Goal: Information Seeking & Learning: Learn about a topic

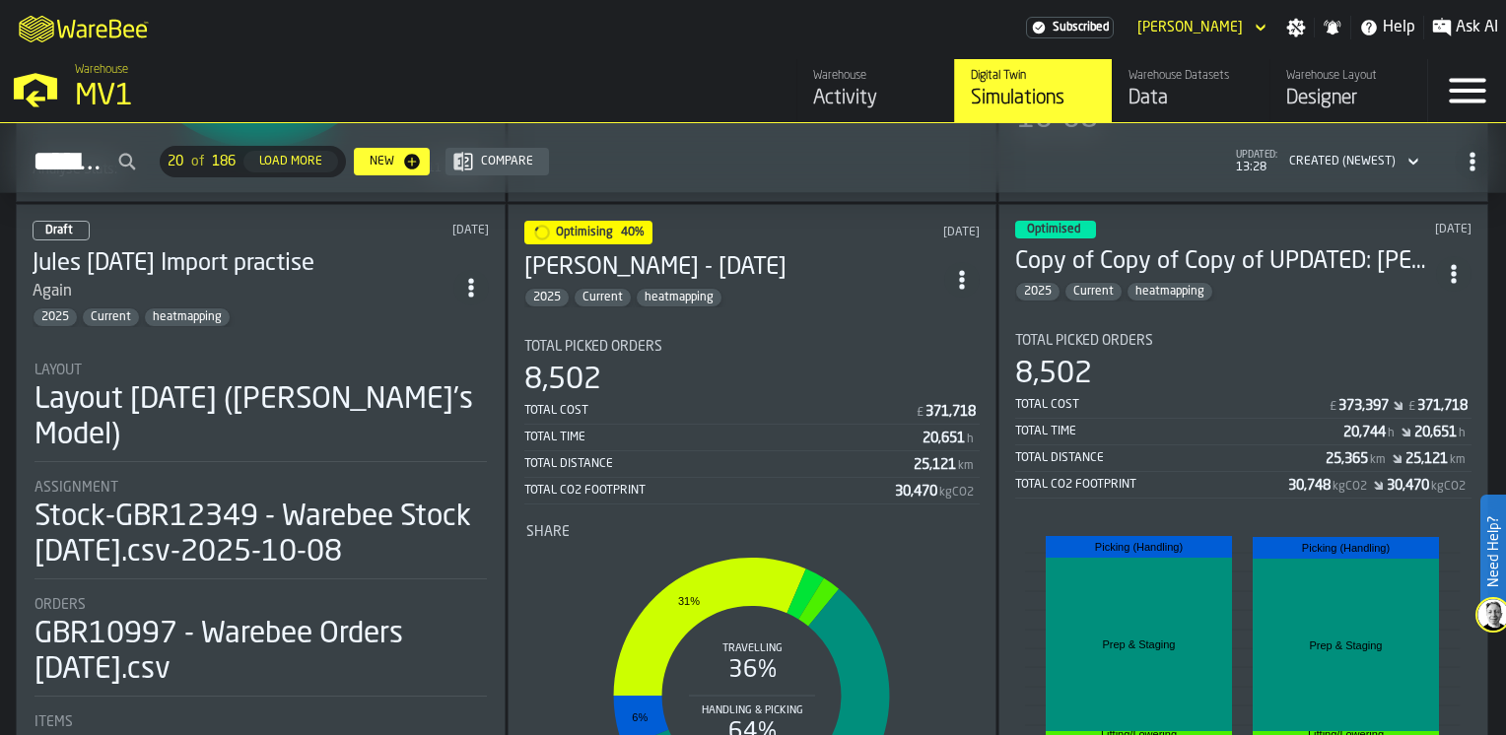
scroll to position [1972, 0]
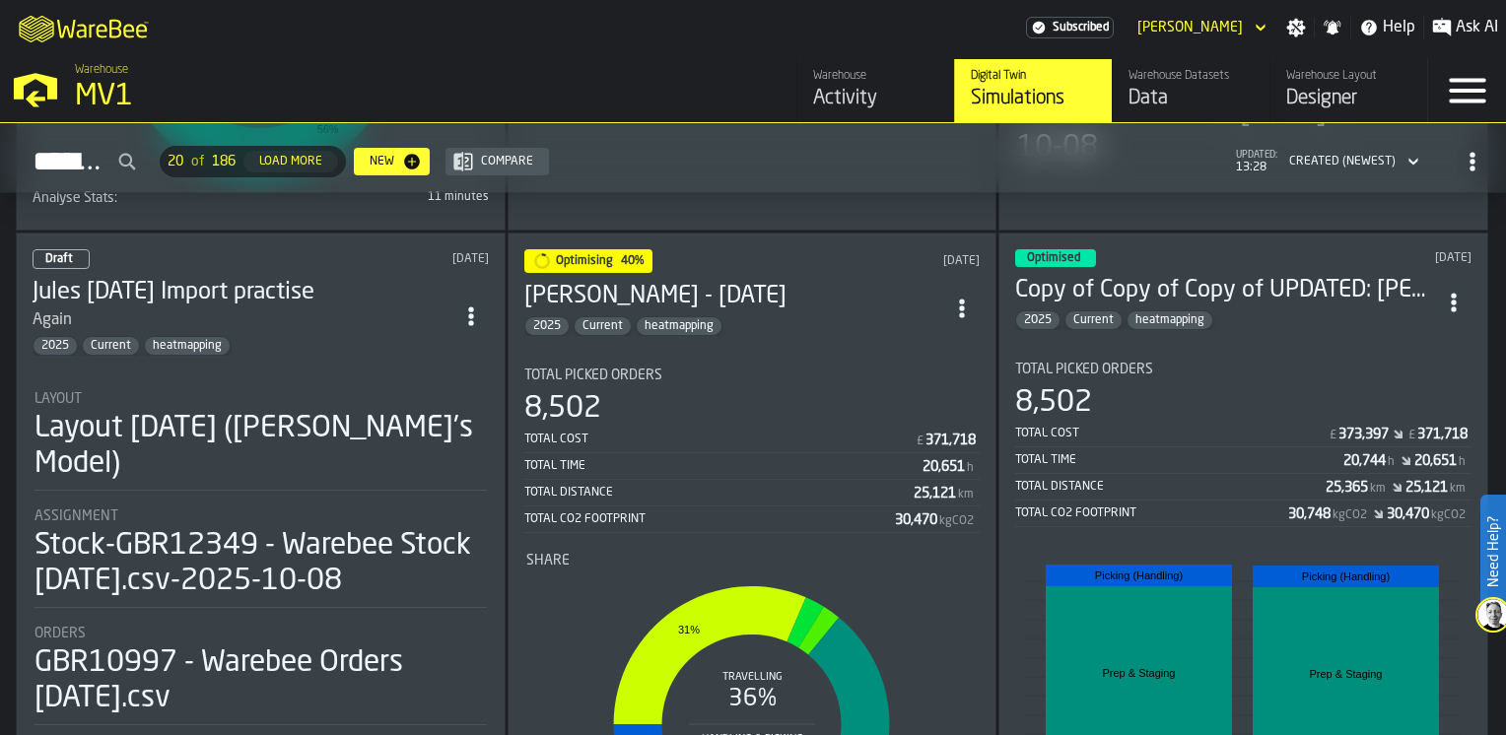
click at [792, 258] on div "Optimising 40% [DATE]" at bounding box center [752, 261] width 456 height 24
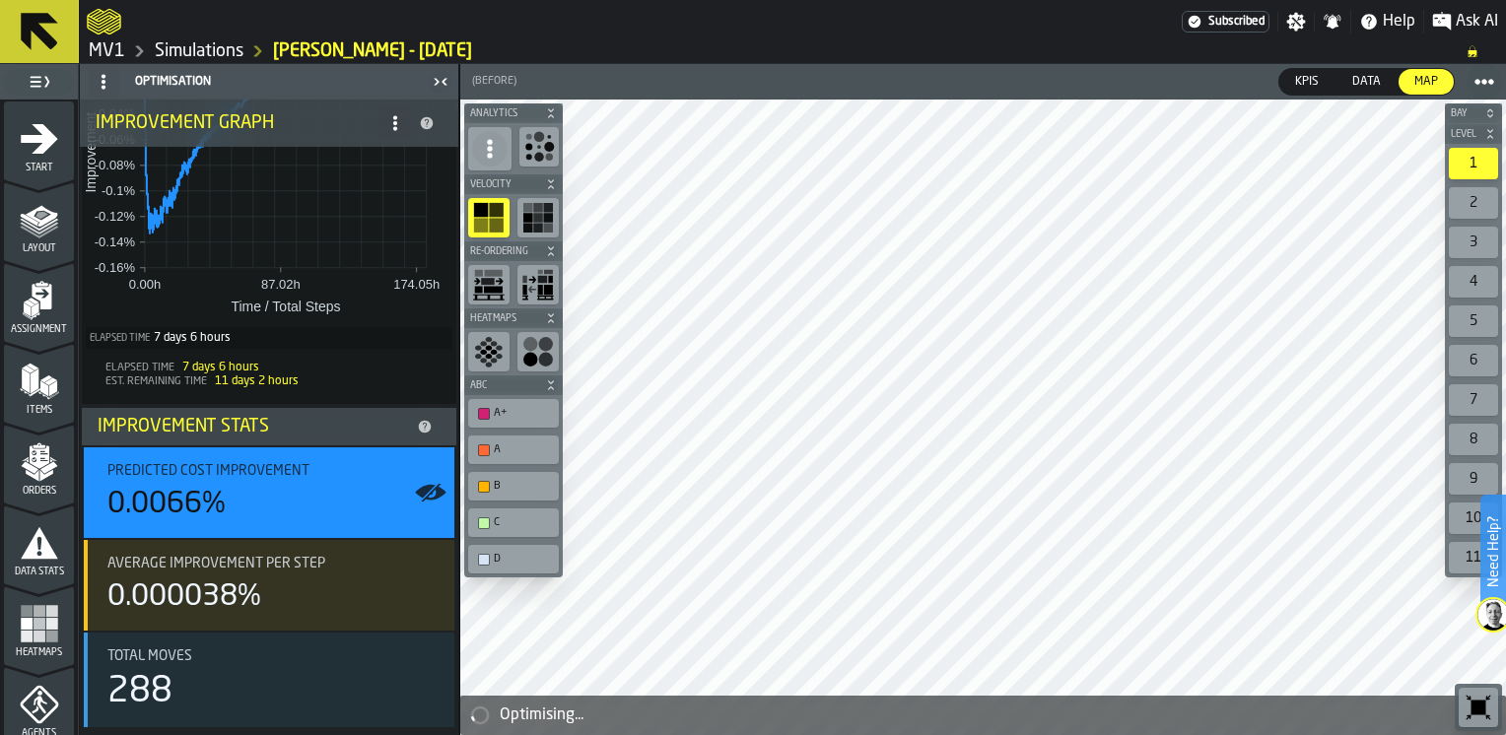
scroll to position [323, 0]
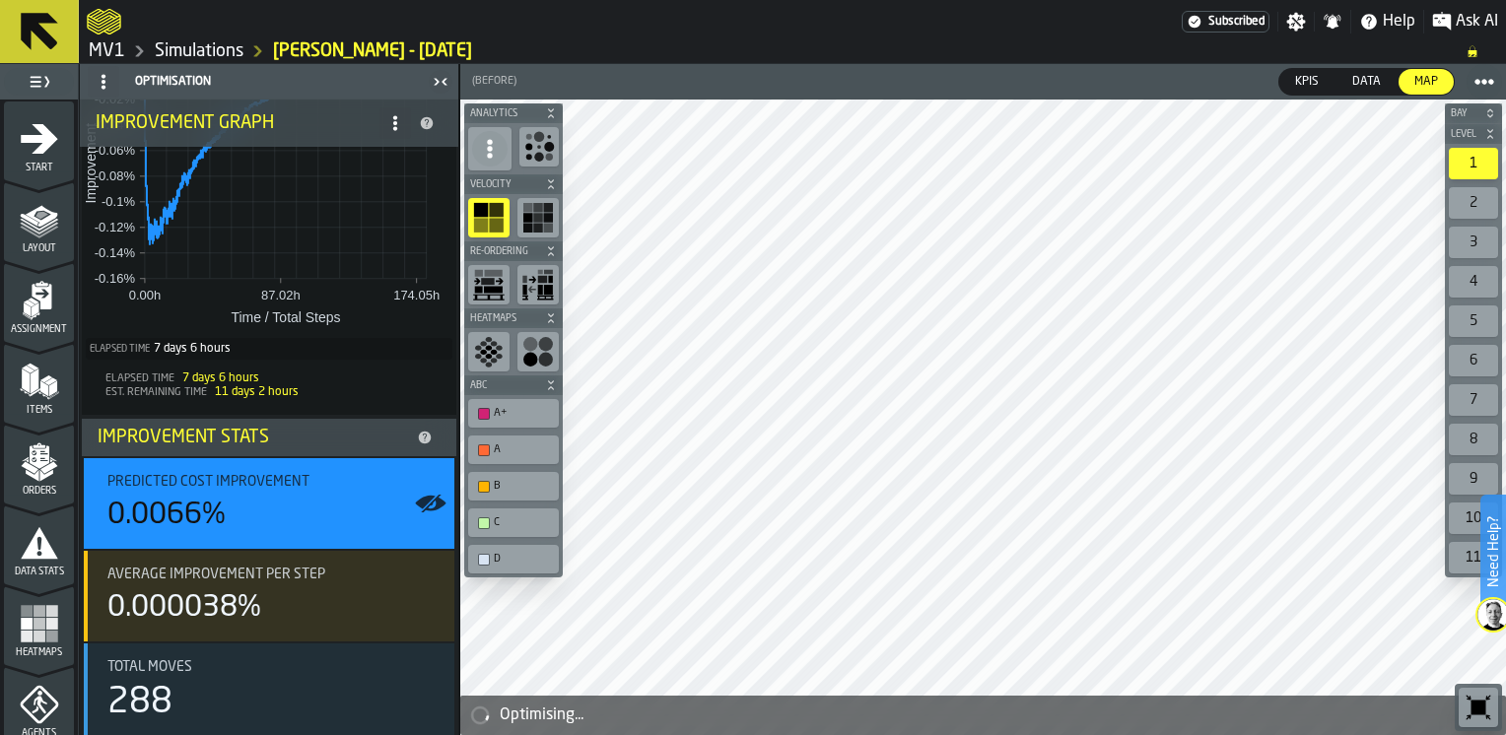
click at [201, 50] on link "Simulations" at bounding box center [199, 51] width 89 height 22
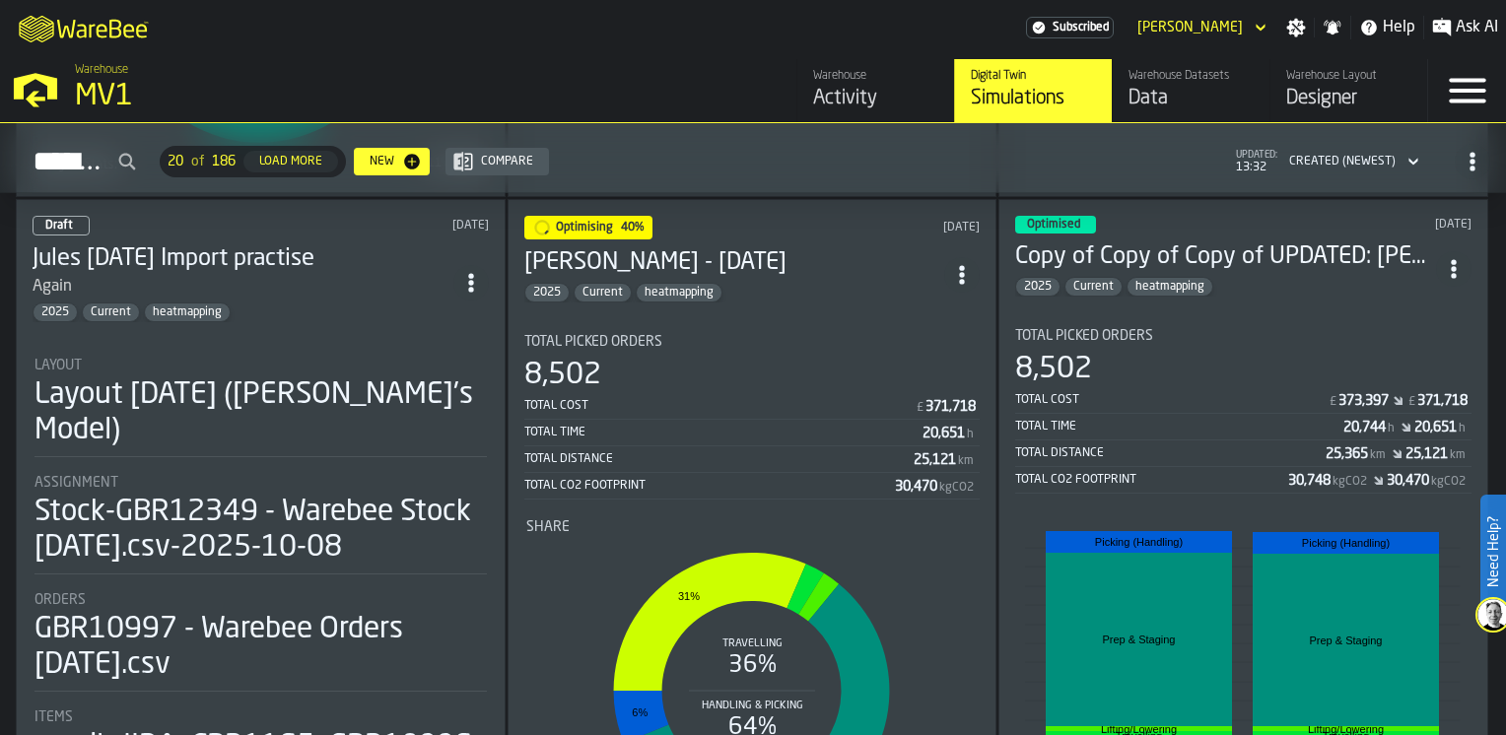
scroll to position [1972, 0]
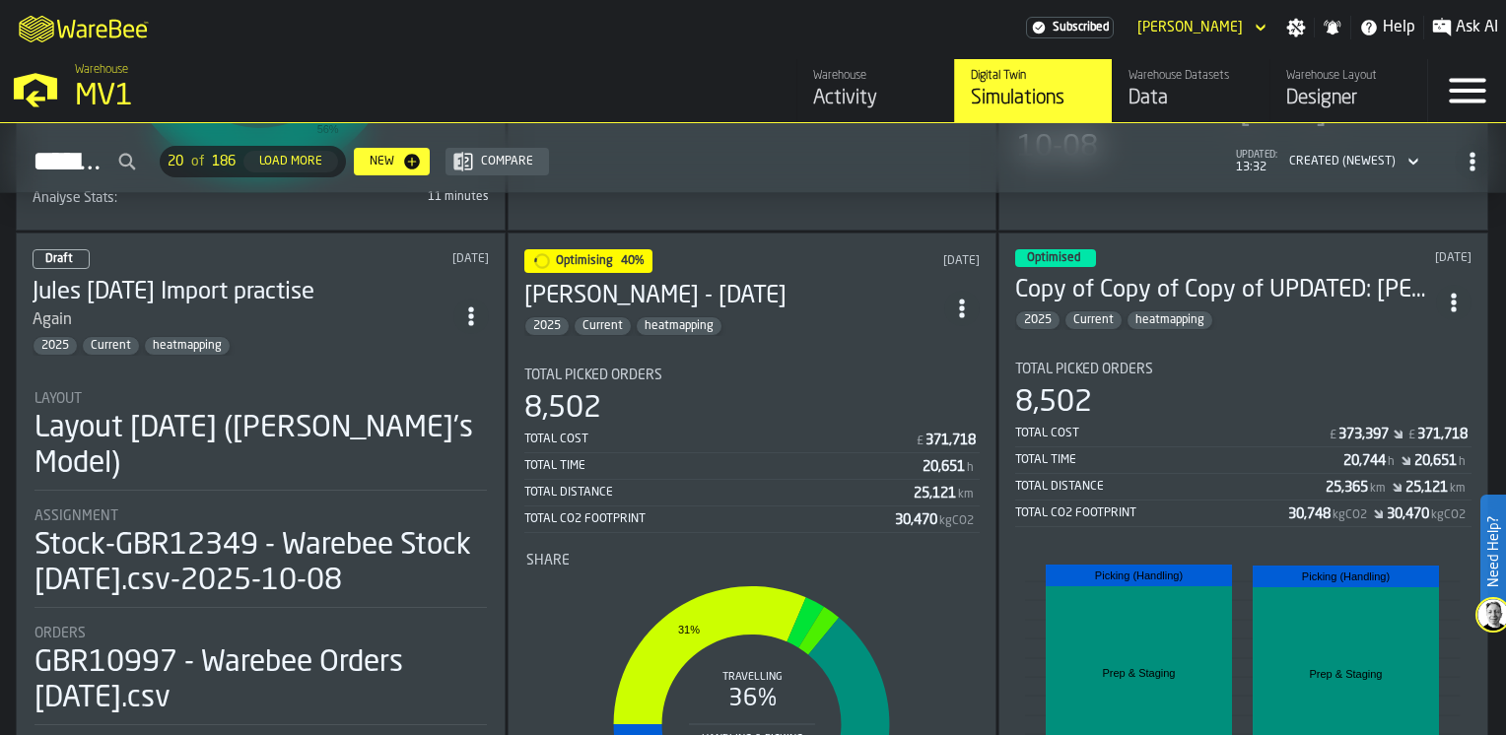
click at [1212, 385] on div "8,502" at bounding box center [1243, 402] width 456 height 35
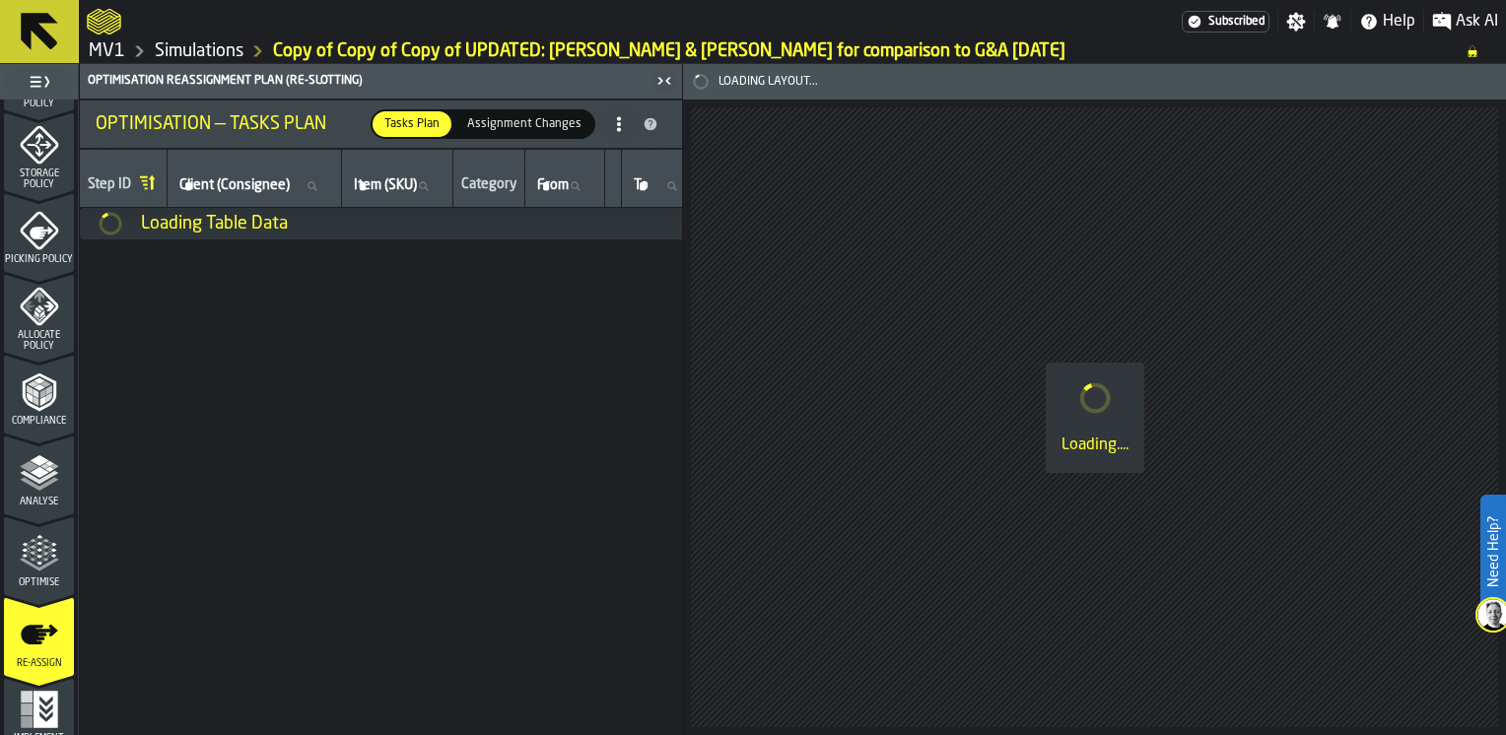
scroll to position [820, 0]
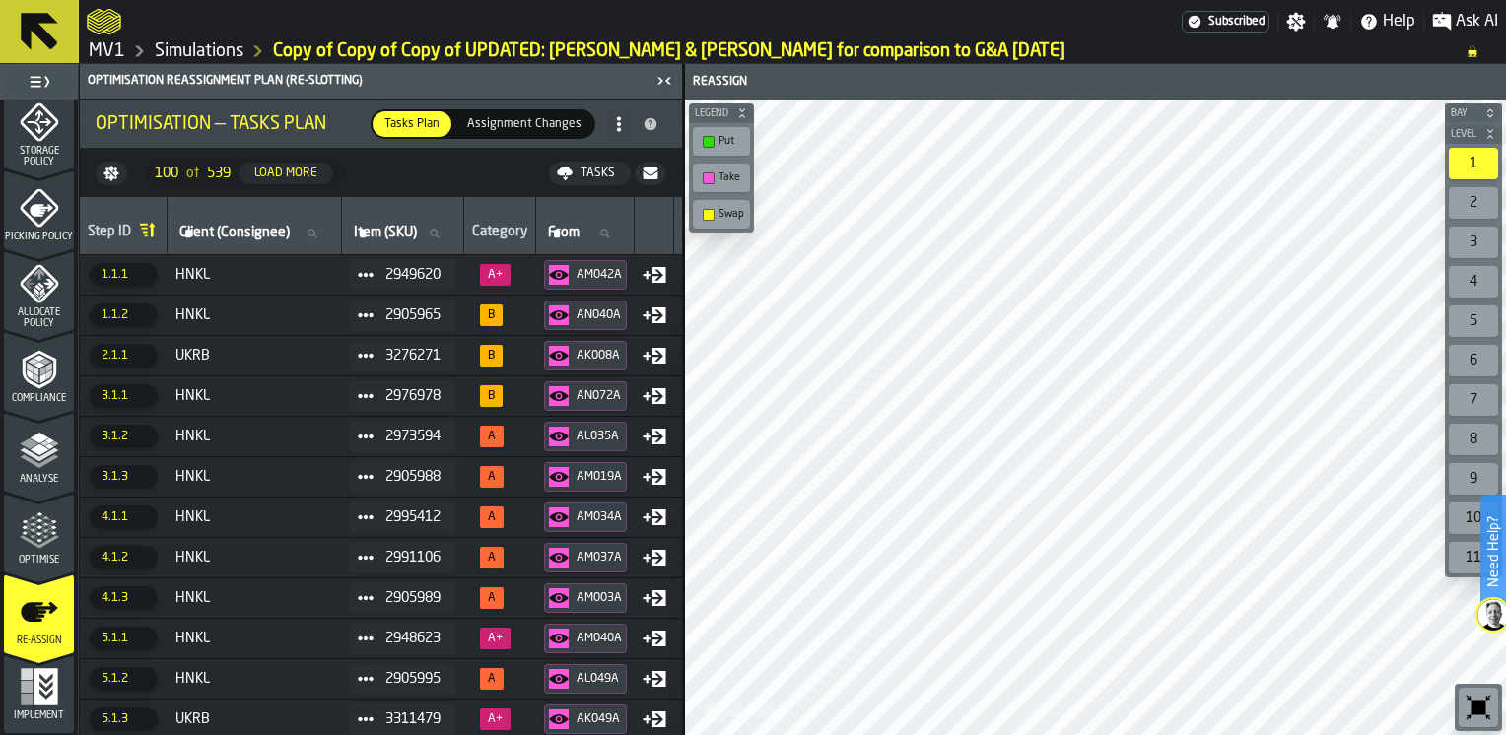
click at [183, 45] on link "Simulations" at bounding box center [199, 51] width 89 height 22
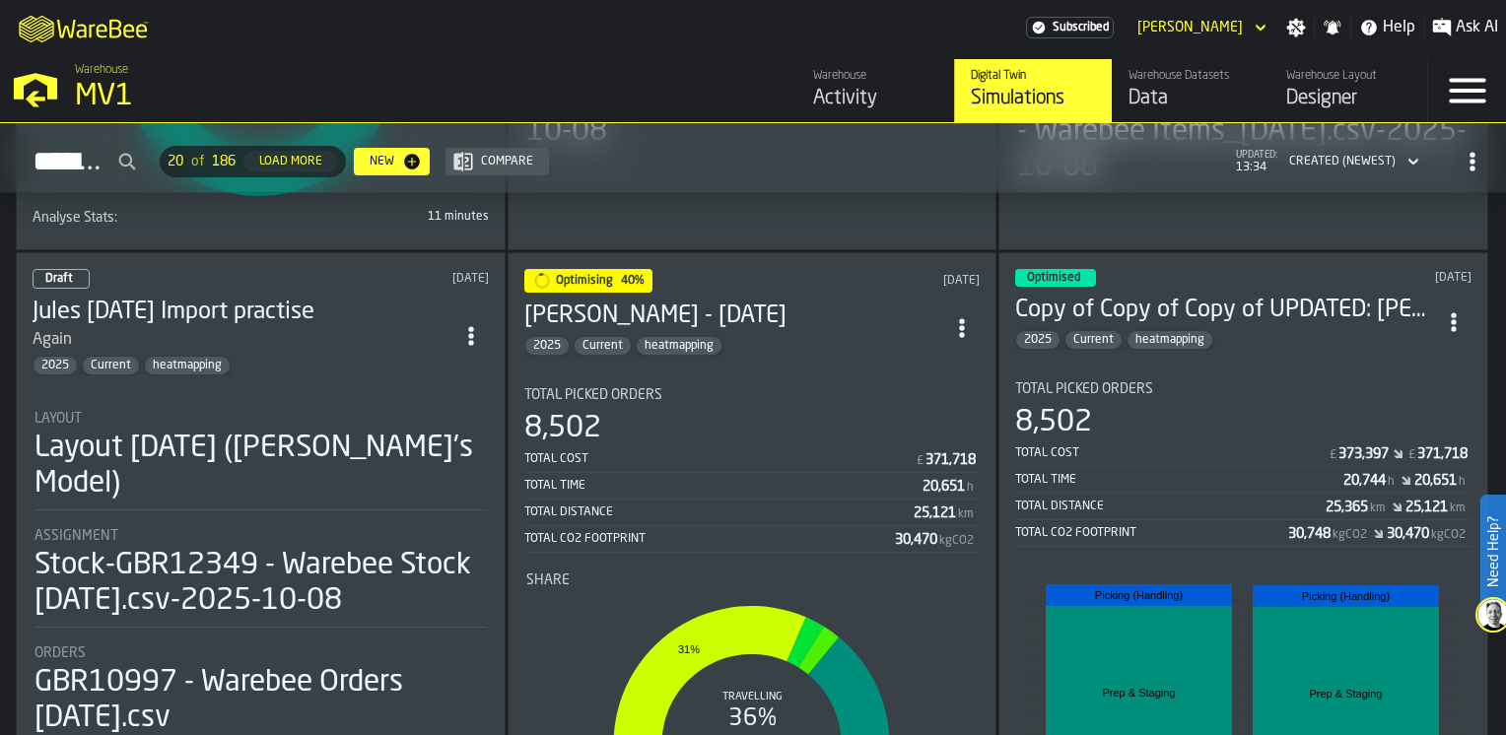
scroll to position [2070, 0]
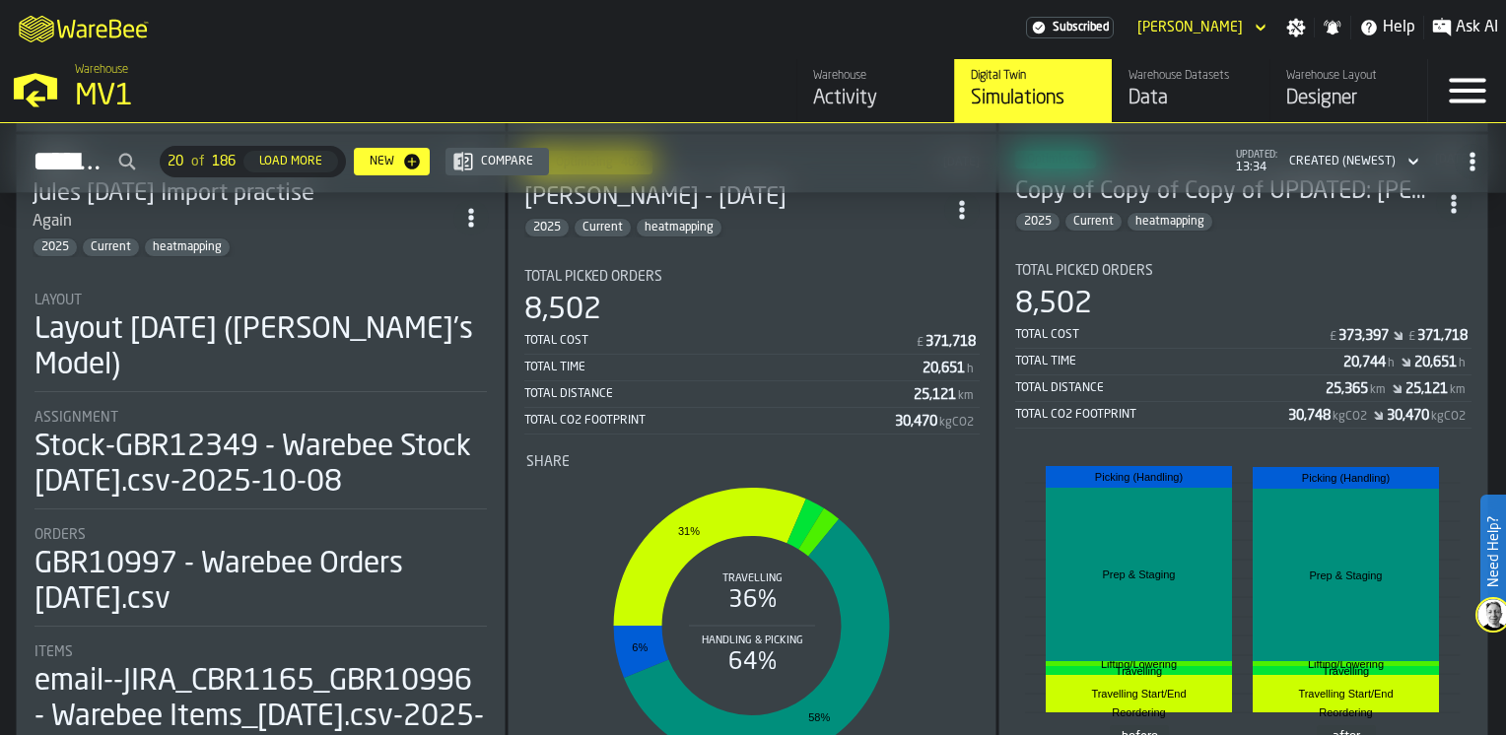
click at [1265, 263] on div "Total Picked Orders" at bounding box center [1243, 271] width 456 height 16
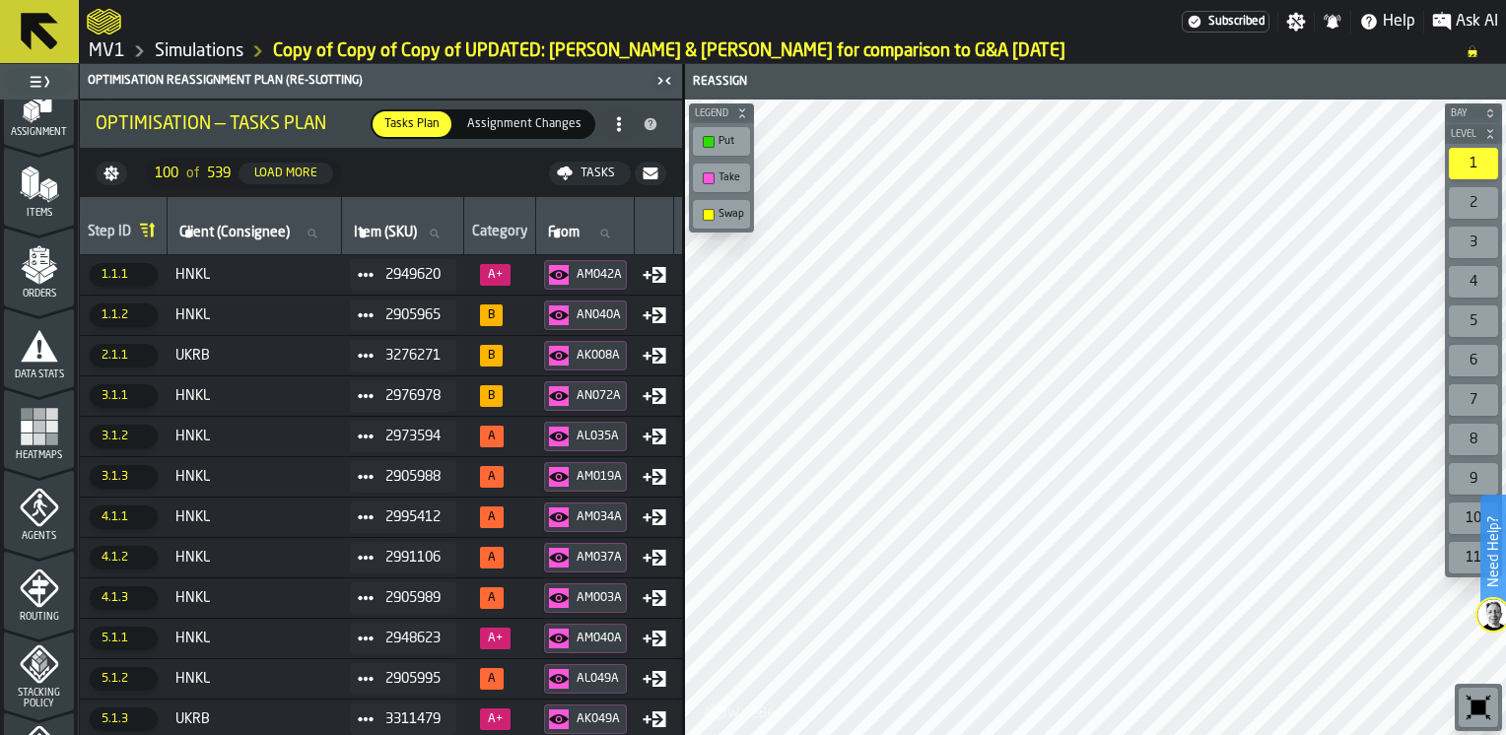
scroll to position [690, 0]
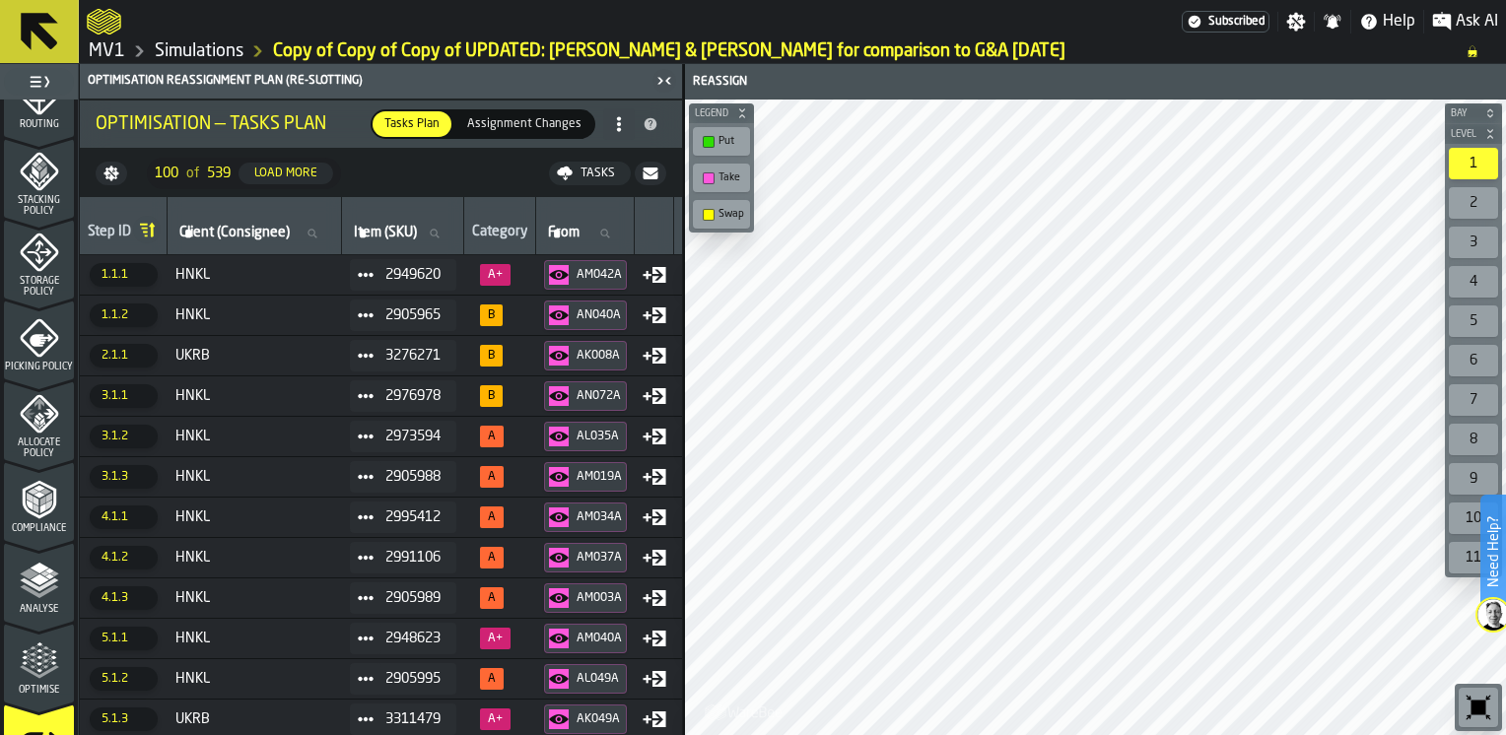
click at [43, 661] on icon "menu Optimise" at bounding box center [39, 661] width 39 height 39
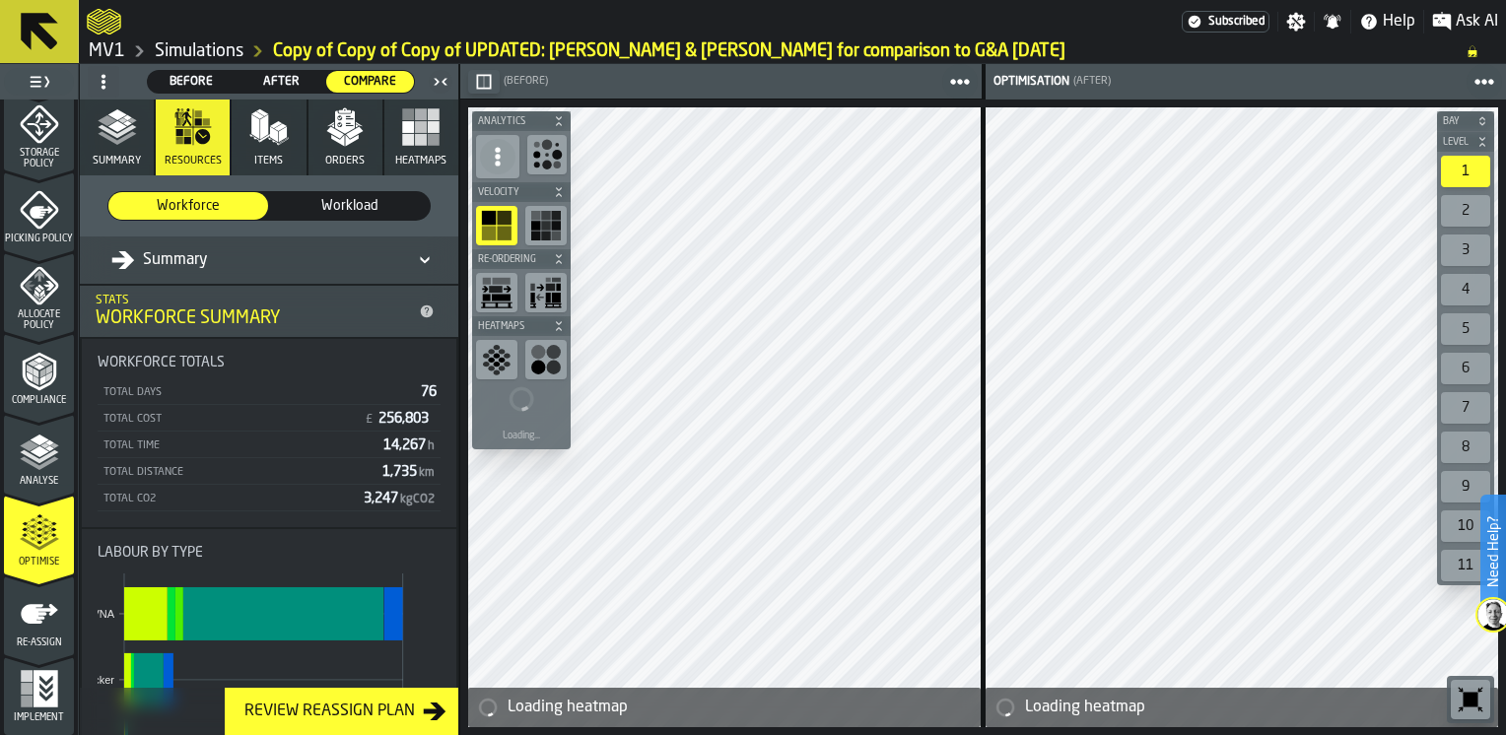
scroll to position [820, 0]
click at [108, 134] on icon "button" at bounding box center [117, 126] width 39 height 39
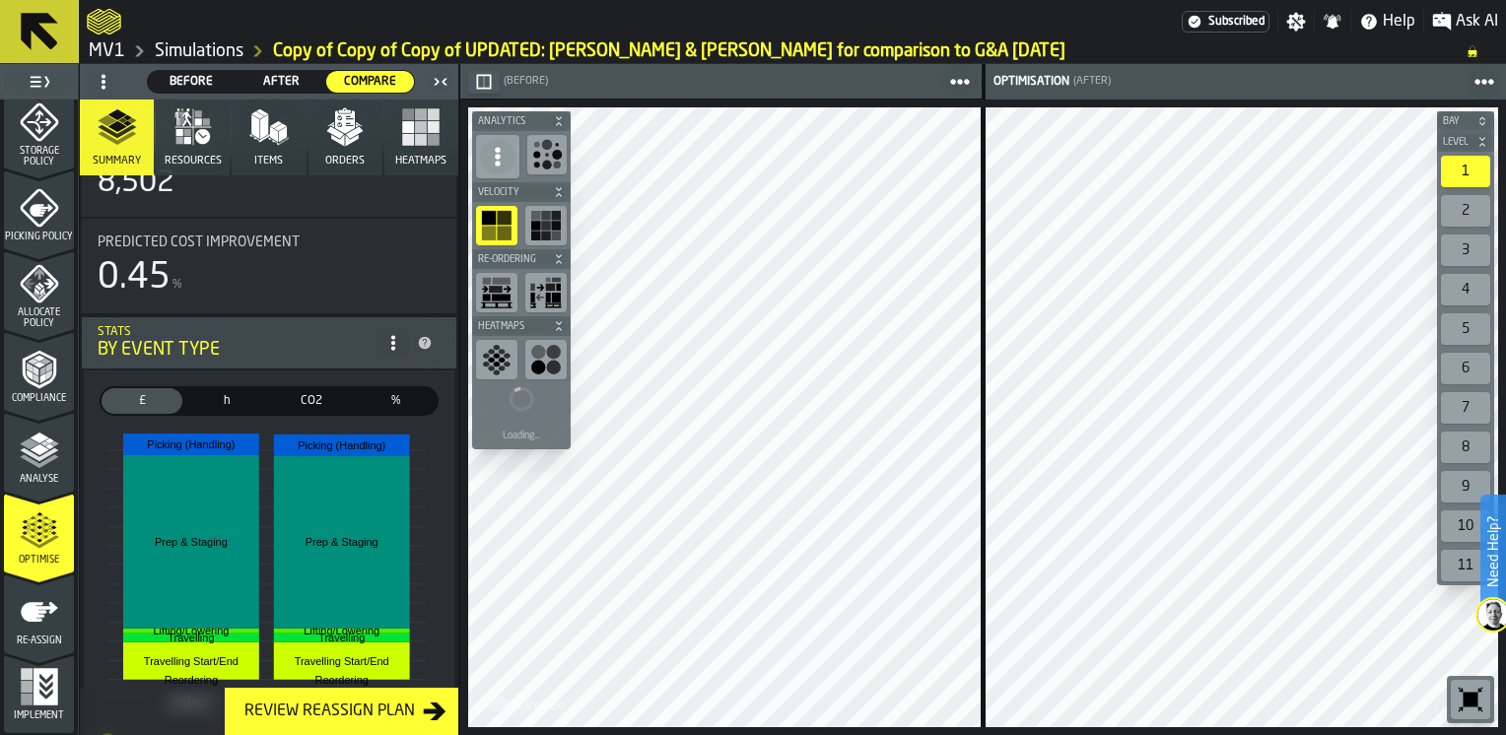
scroll to position [0, 0]
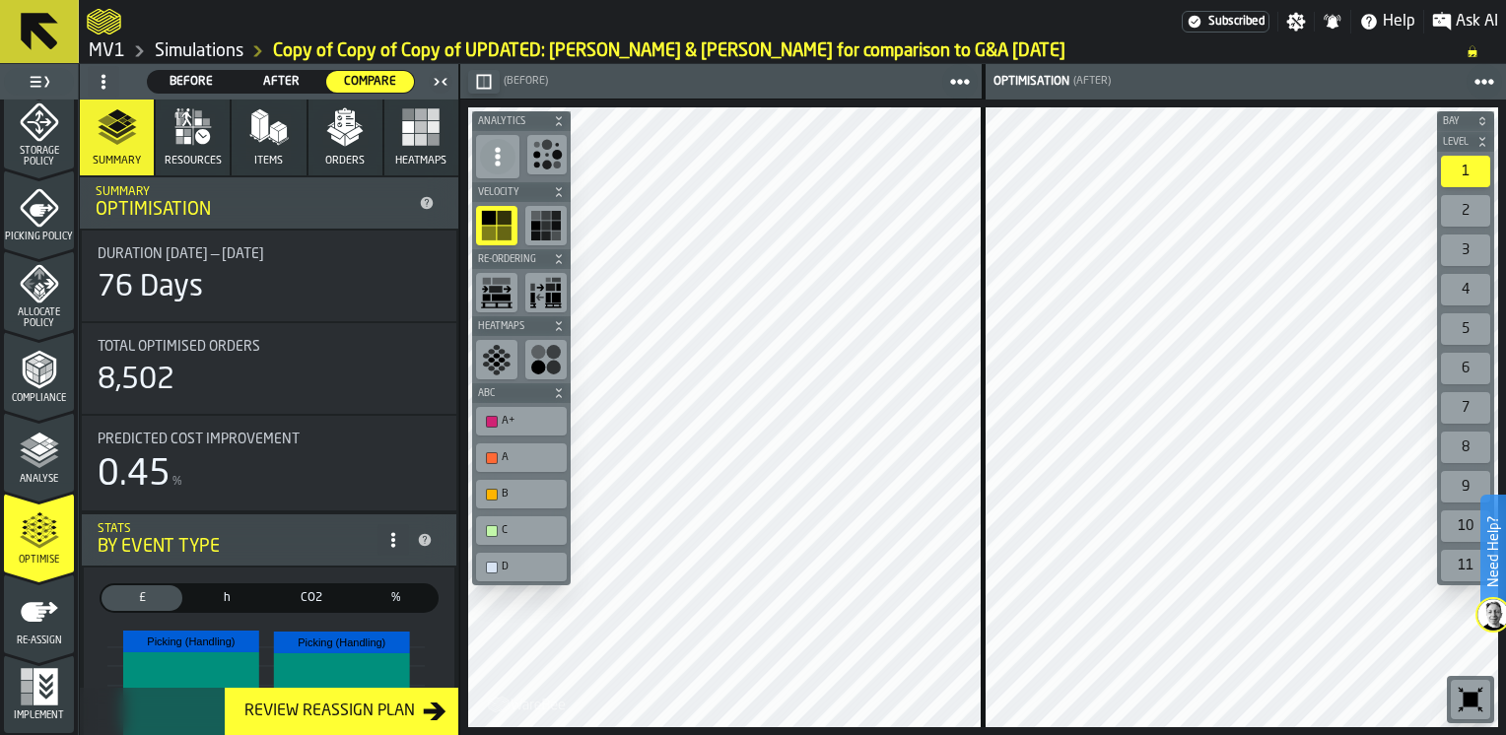
click at [202, 152] on button "Resources" at bounding box center [193, 138] width 74 height 76
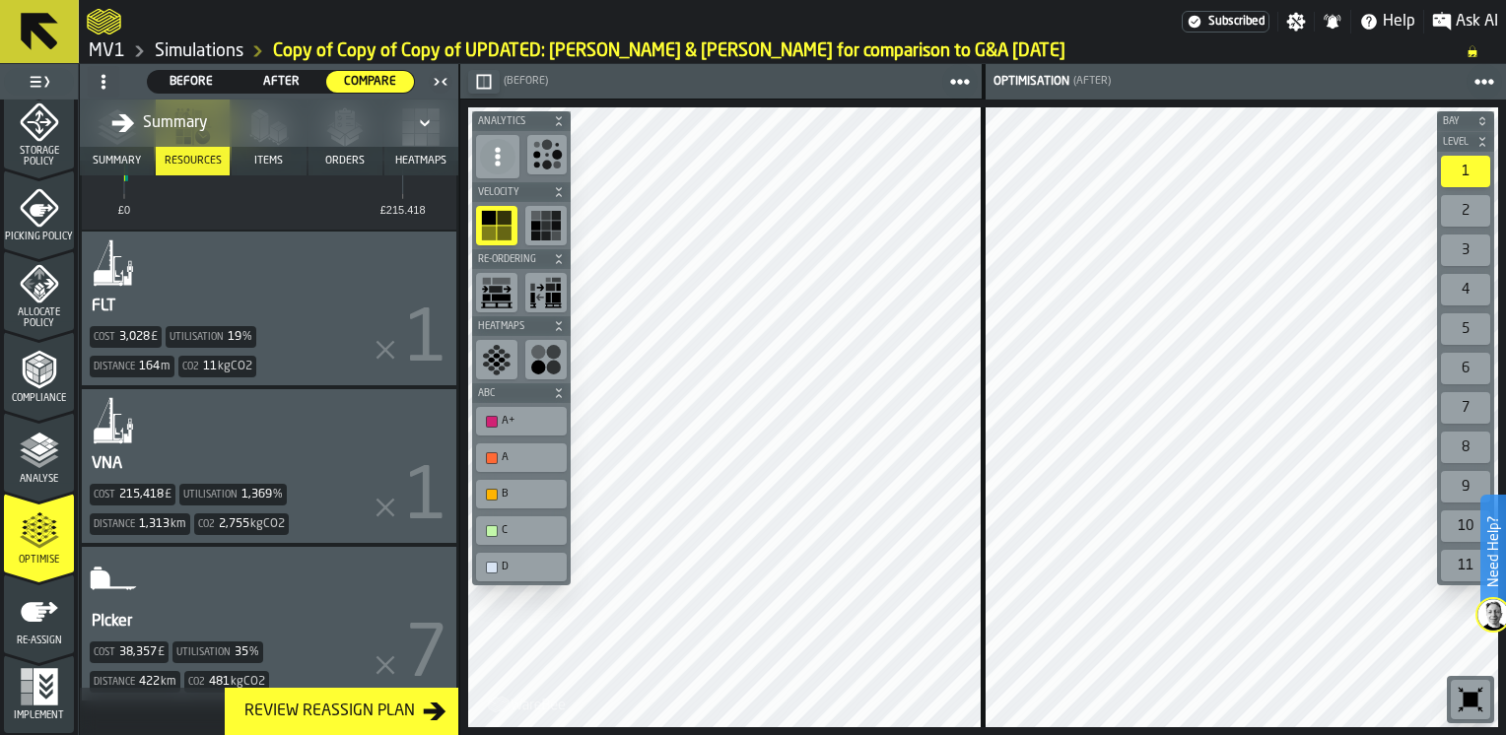
scroll to position [608, 0]
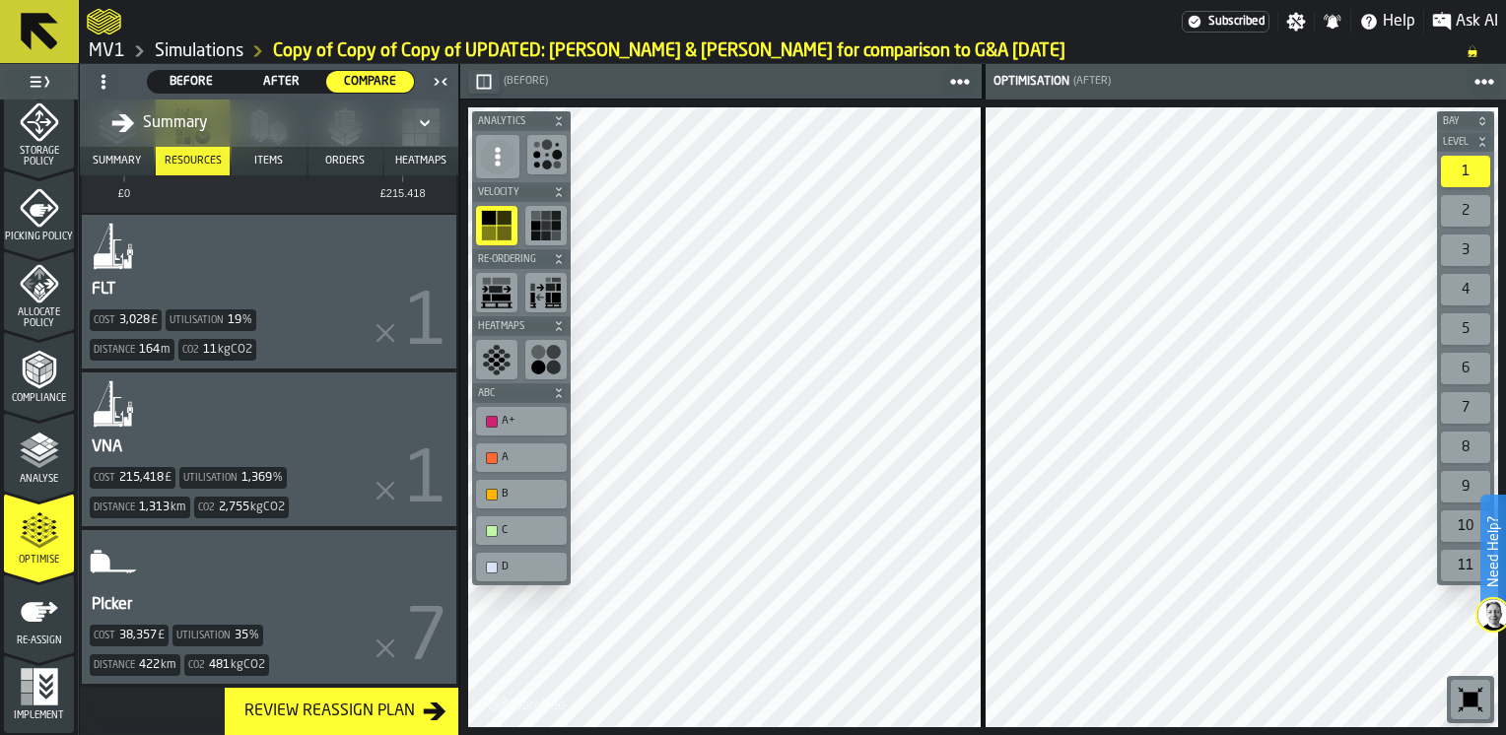
click at [378, 575] on div "PIcker Cost 38,357 £ Utilisation 35 % Distance 422 km Co2 481 kgCO2" at bounding box center [269, 607] width 375 height 154
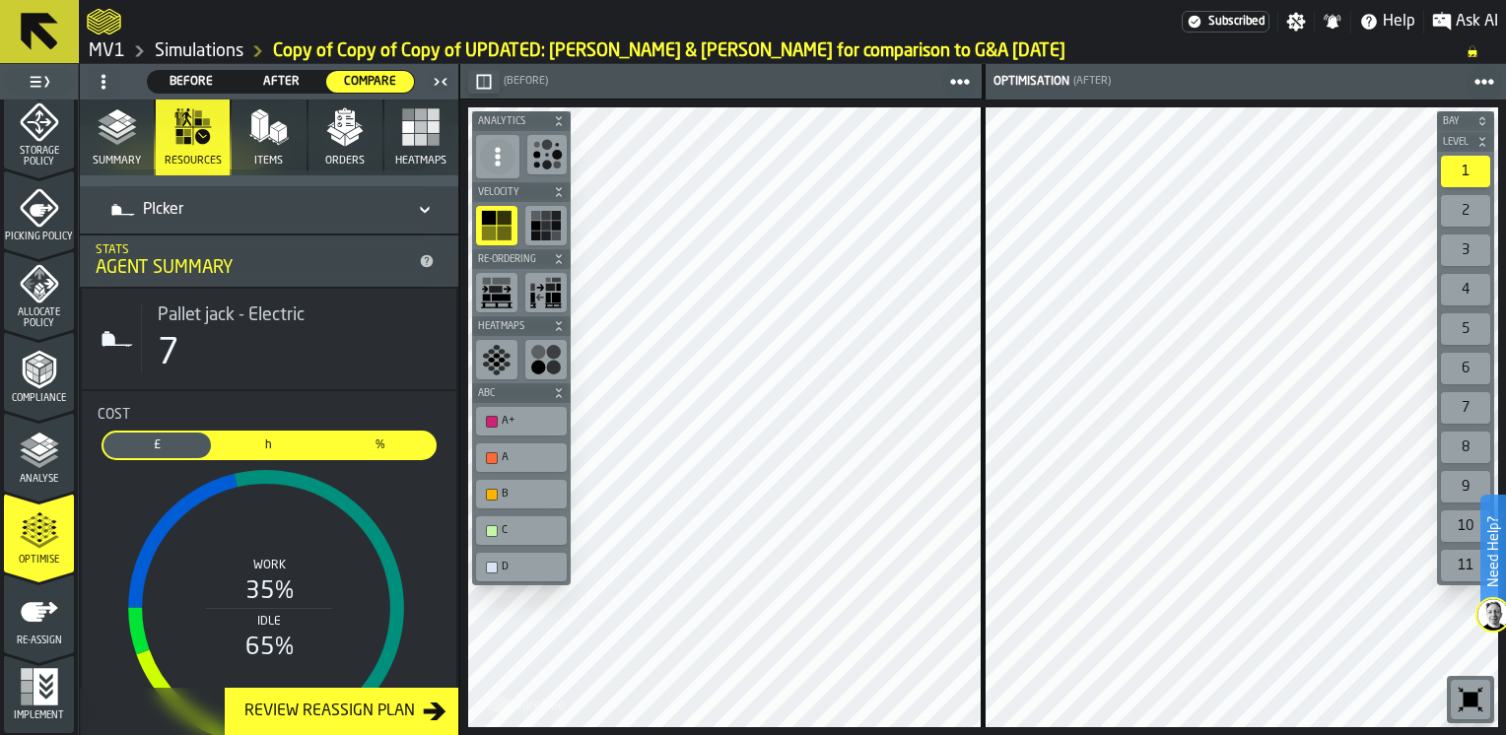
scroll to position [0, 0]
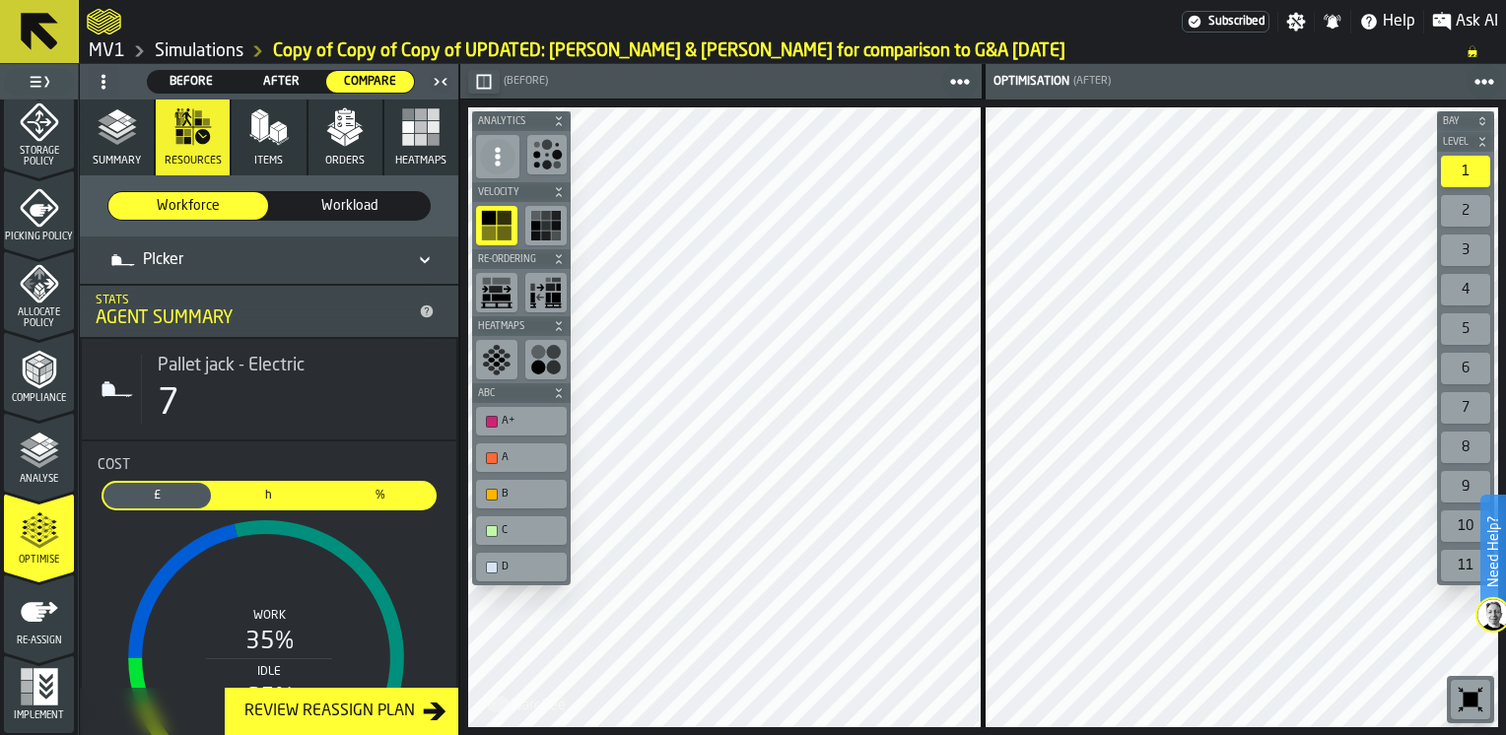
click at [423, 262] on icon at bounding box center [425, 260] width 20 height 24
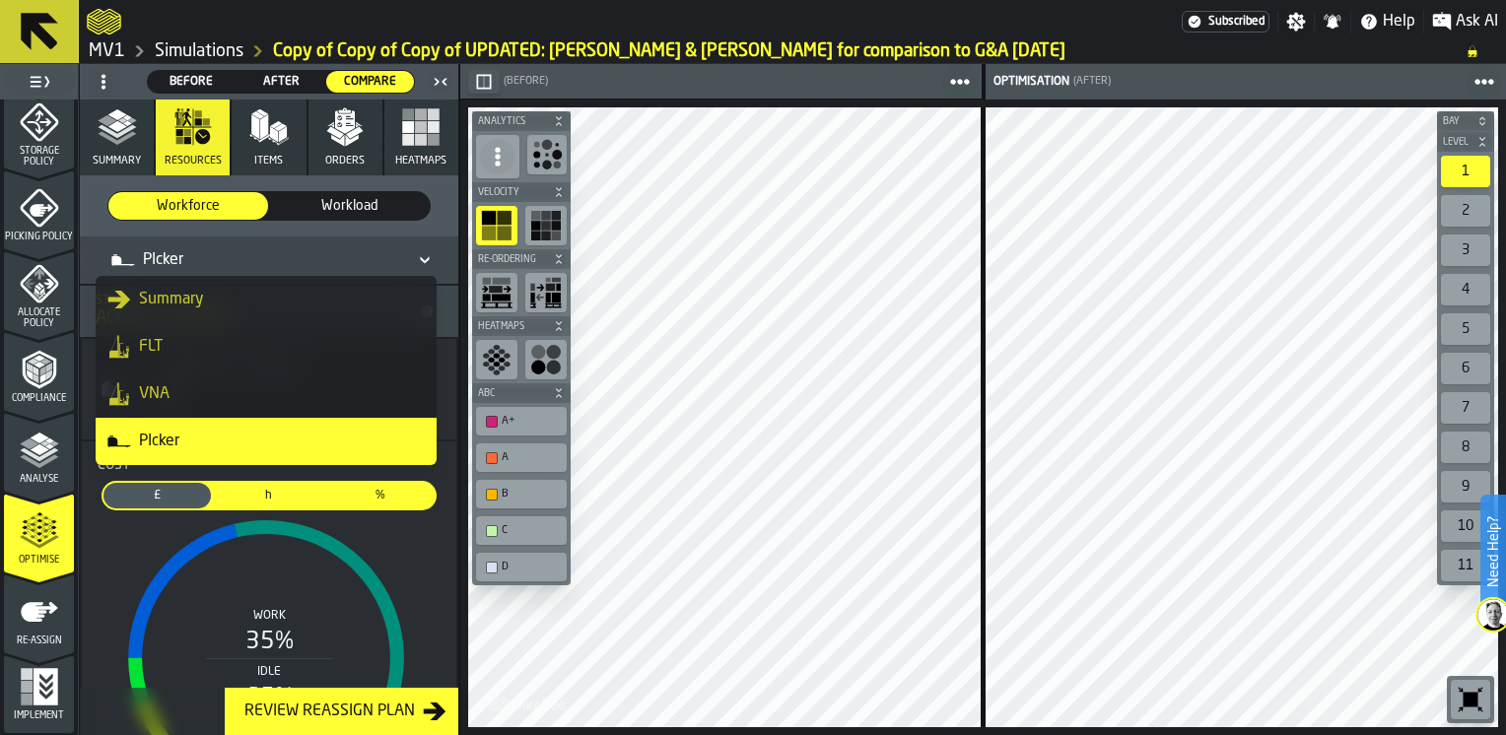
click at [255, 449] on div "PIcker" at bounding box center [265, 442] width 317 height 24
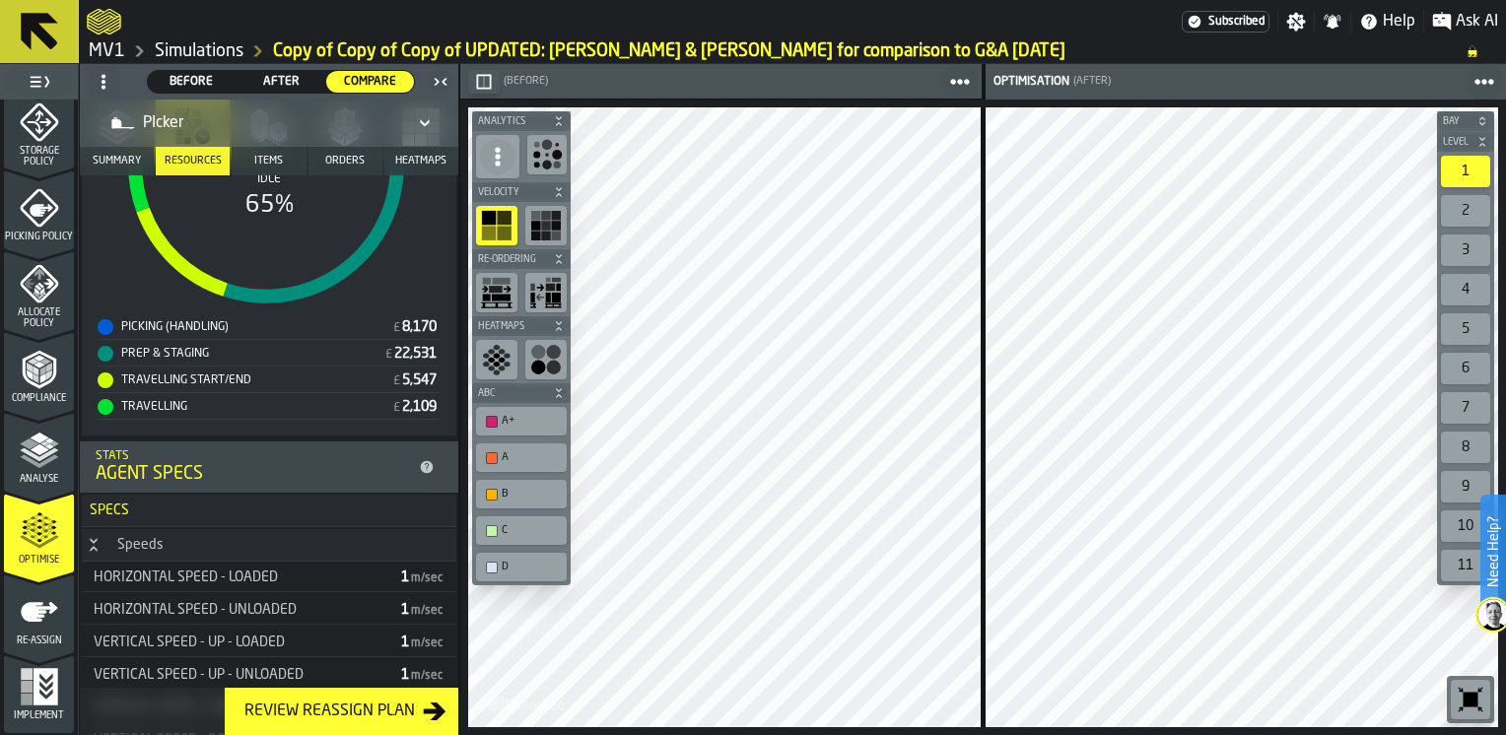
scroll to position [197, 0]
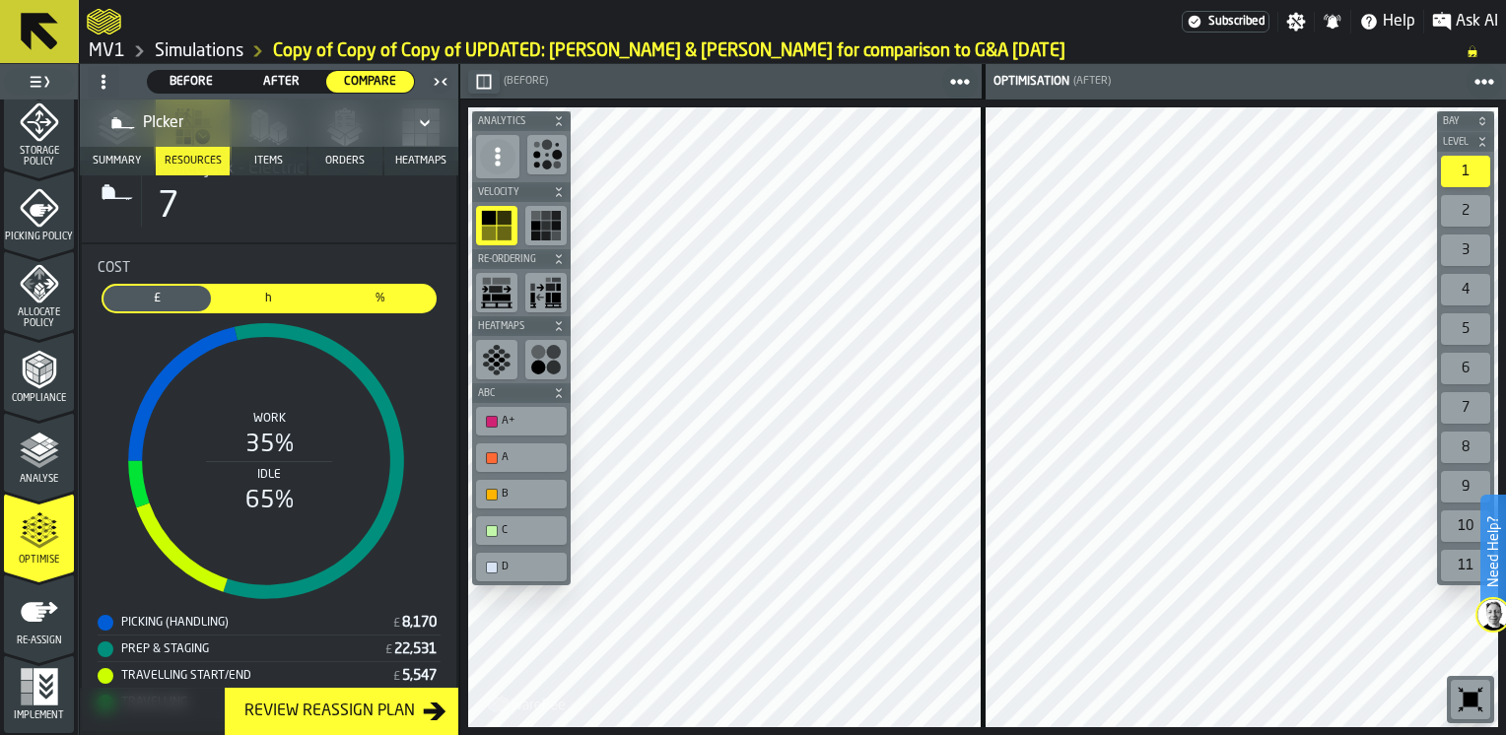
click at [263, 304] on span "h" at bounding box center [269, 299] width 100 height 18
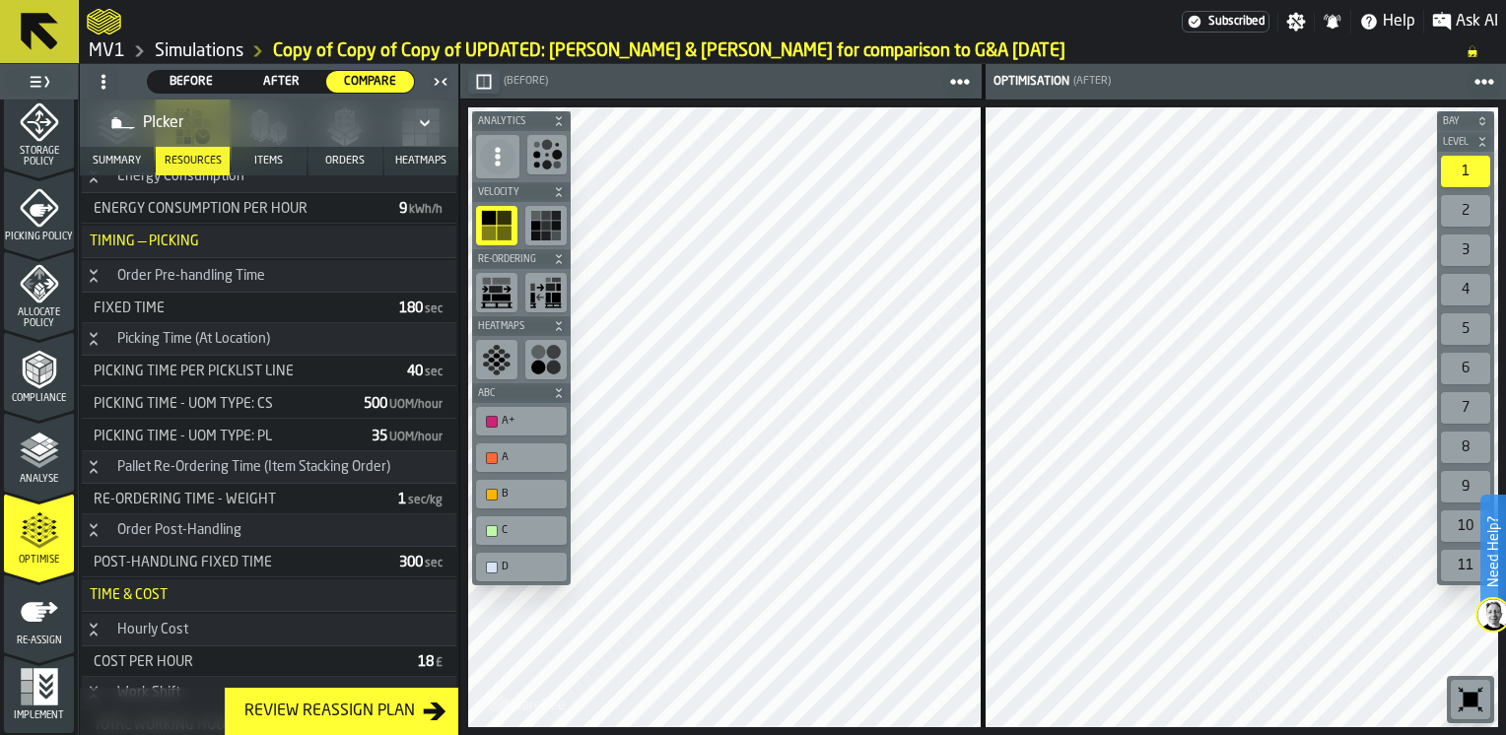
scroll to position [1231, 0]
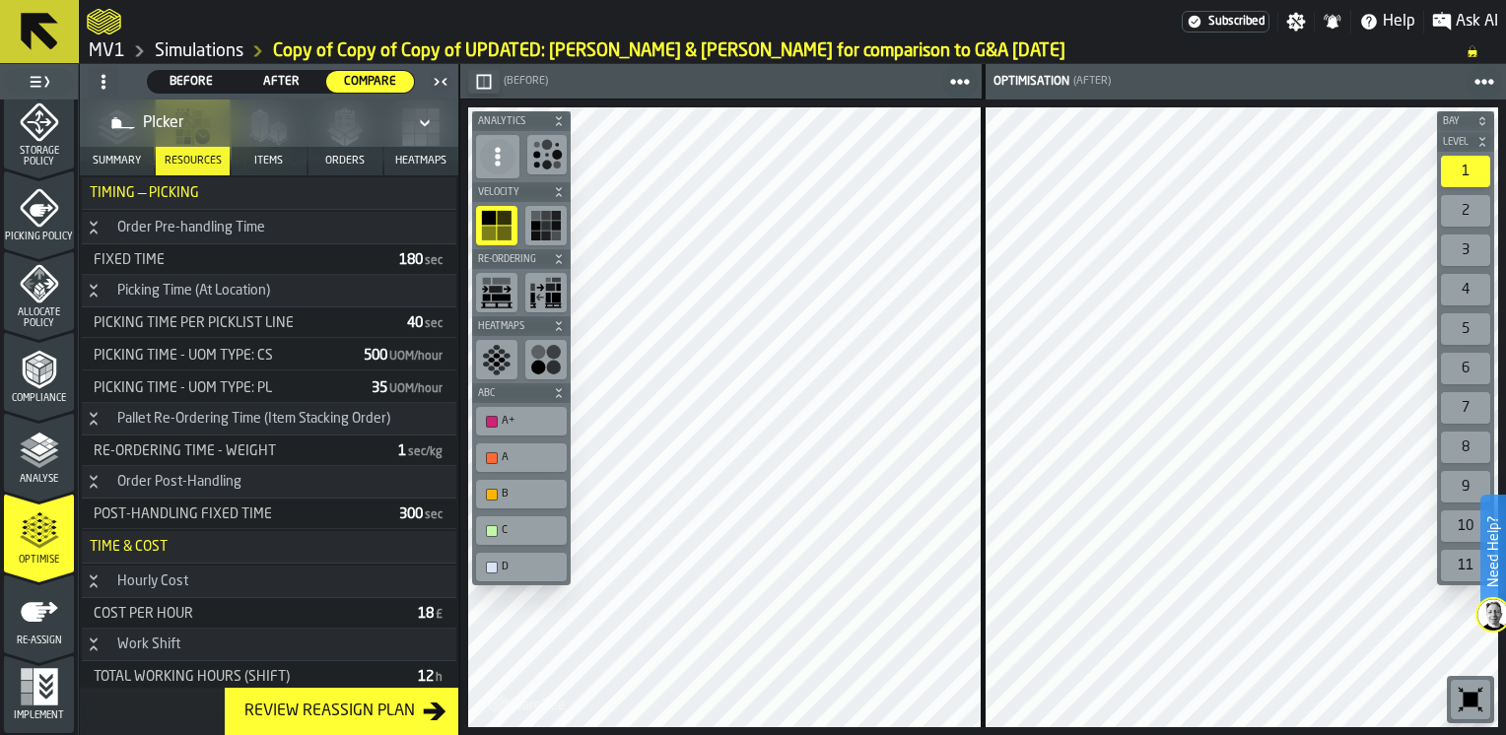
click at [32, 529] on icon "menu Optimise" at bounding box center [39, 531] width 39 height 39
click at [35, 467] on icon "menu Analyse" at bounding box center [39, 450] width 39 height 39
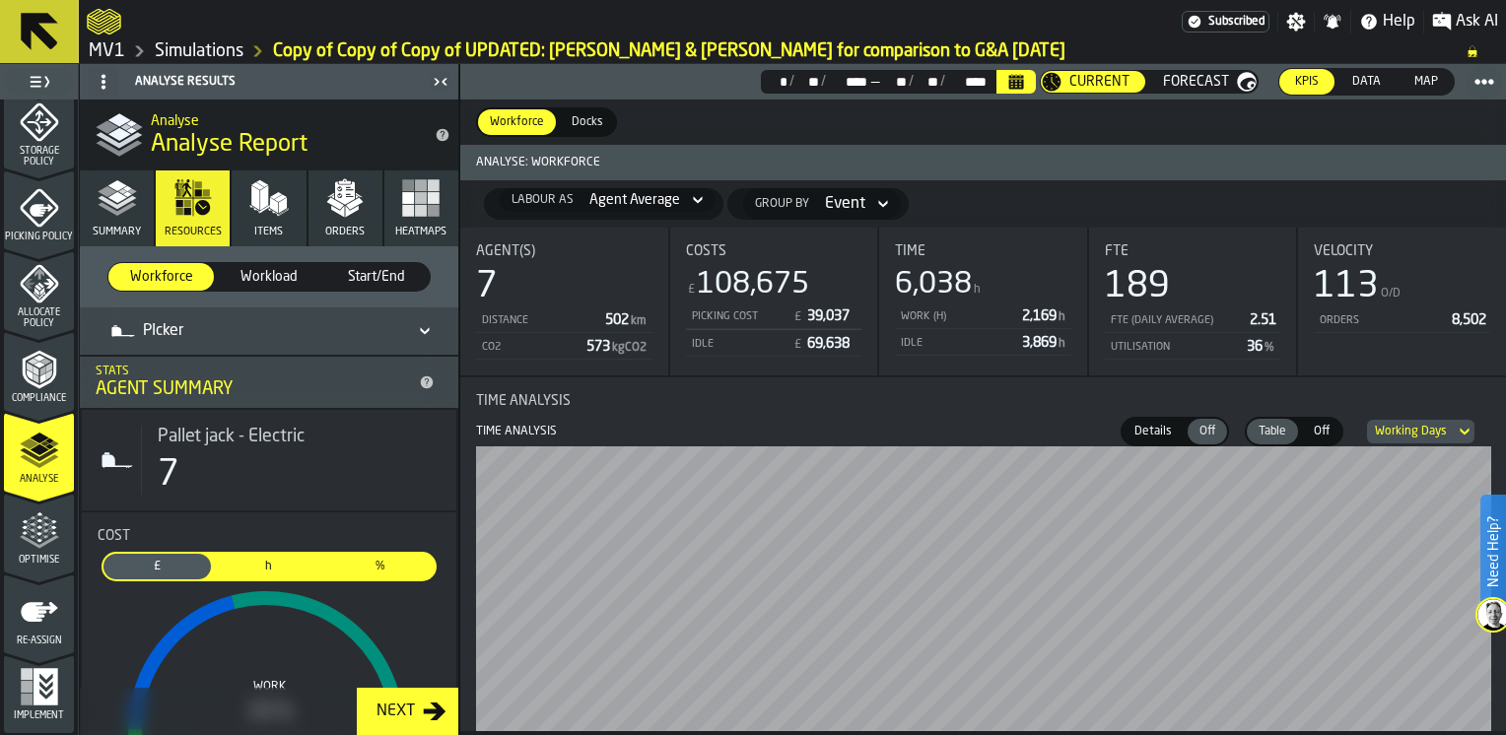
click at [130, 51] on icon "Breadcrumb" at bounding box center [139, 51] width 24 height 24
click at [105, 57] on link "MV1" at bounding box center [107, 51] width 36 height 22
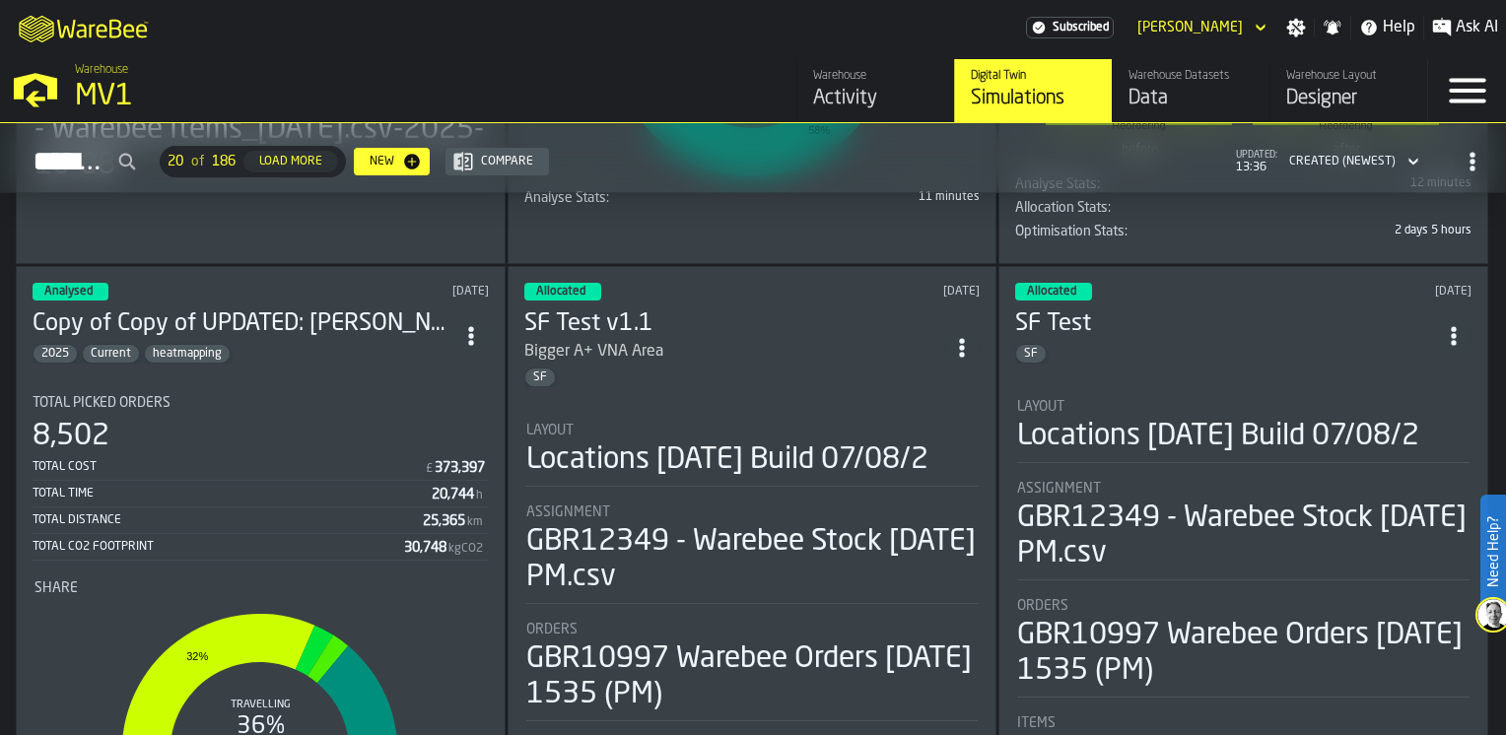
scroll to position [2662, 0]
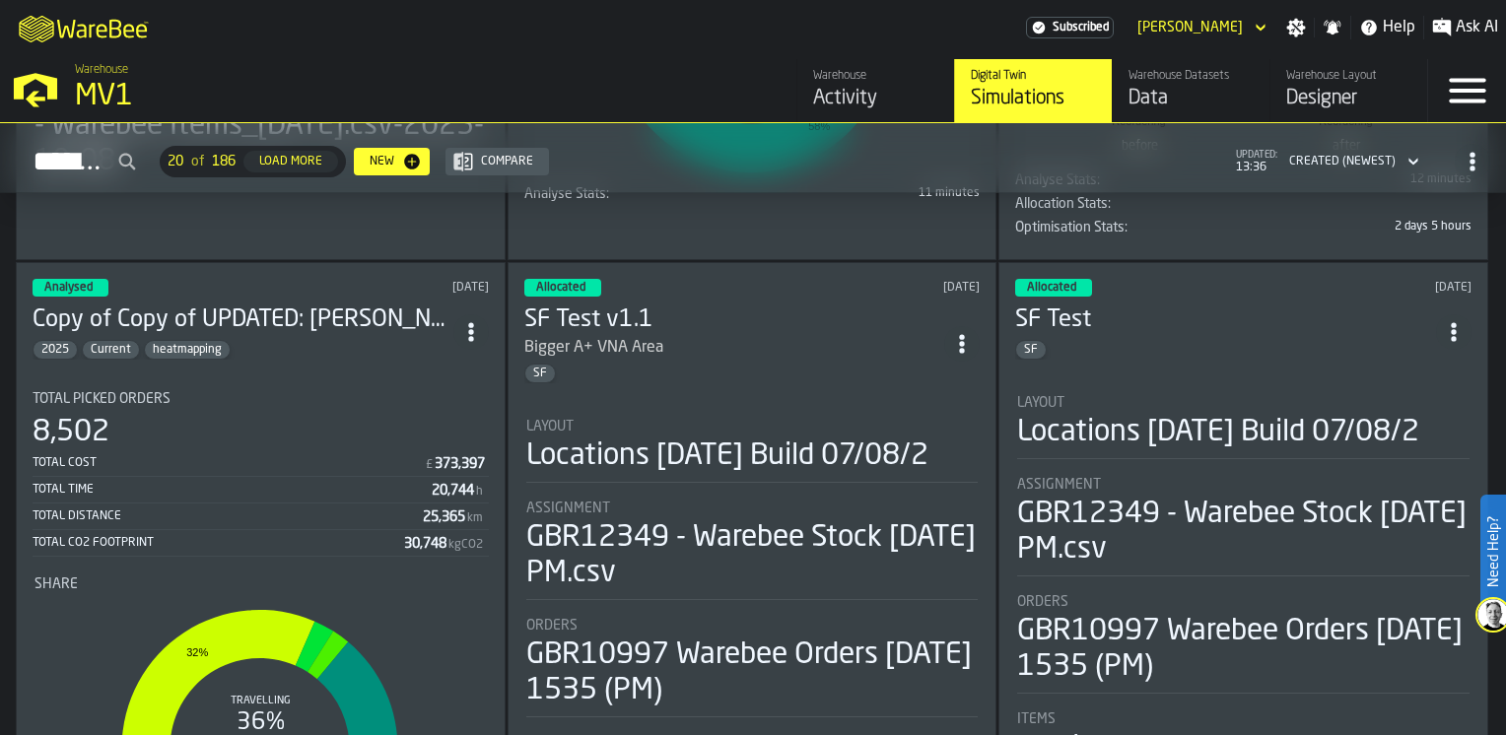
click at [297, 421] on div "8,502" at bounding box center [261, 432] width 456 height 35
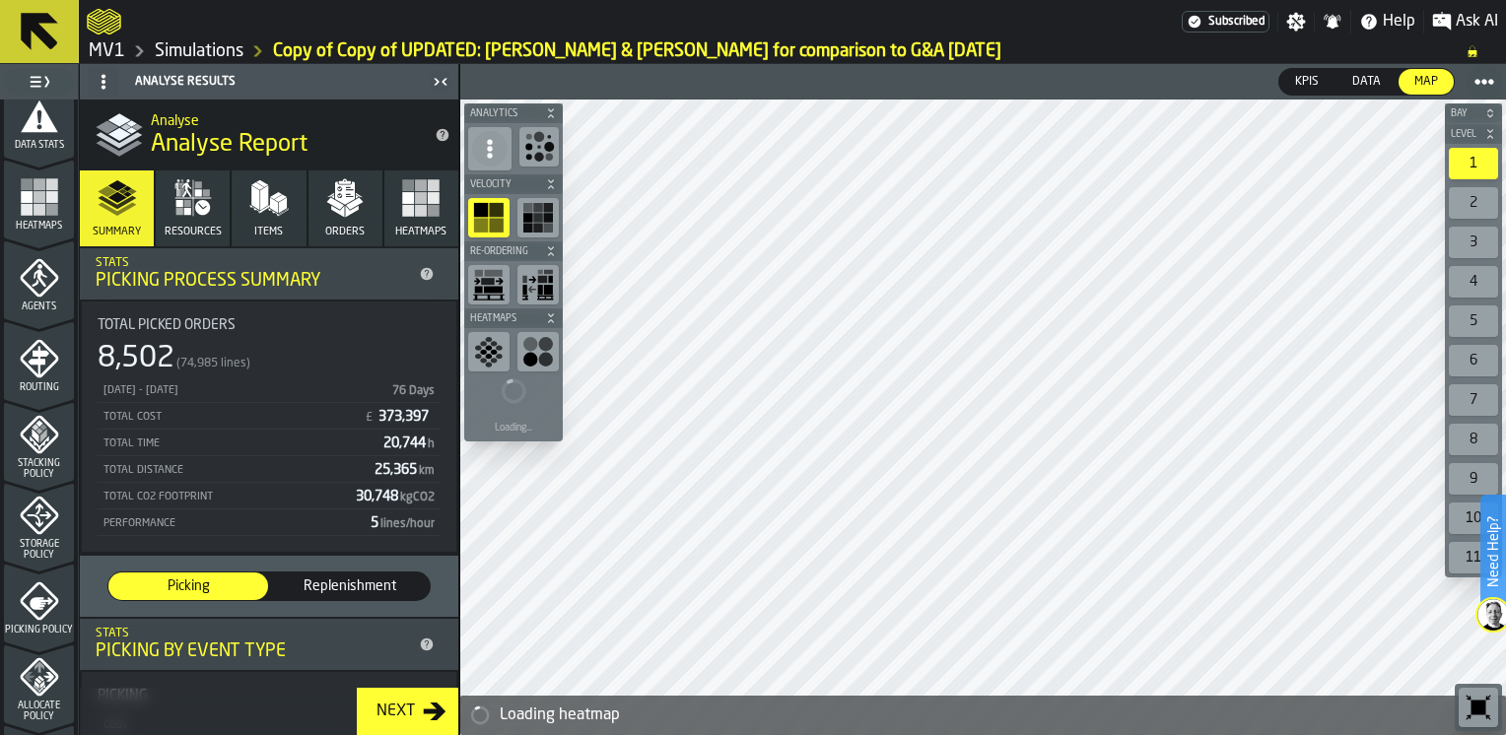
scroll to position [591, 0]
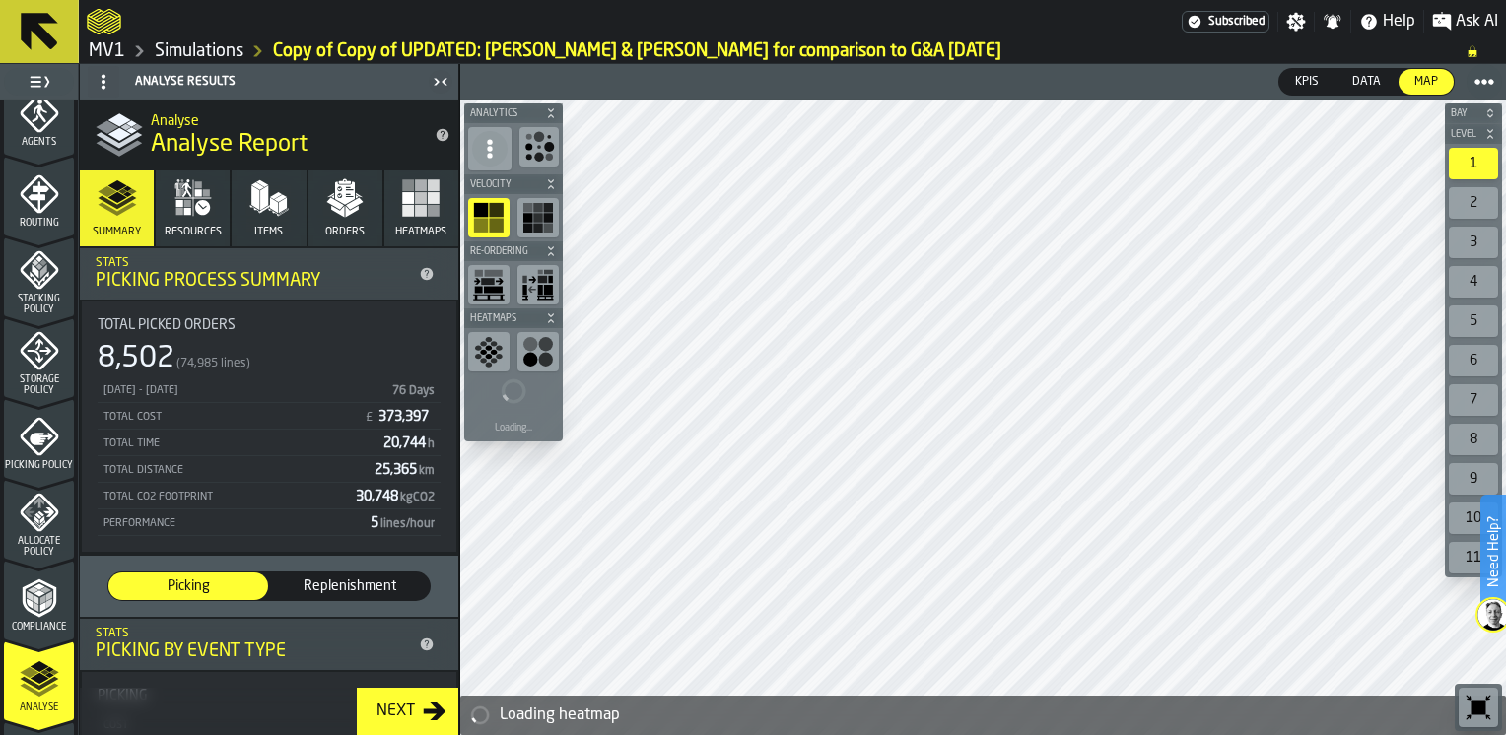
click at [43, 676] on polygon "menu Analyse" at bounding box center [39, 678] width 19 height 11
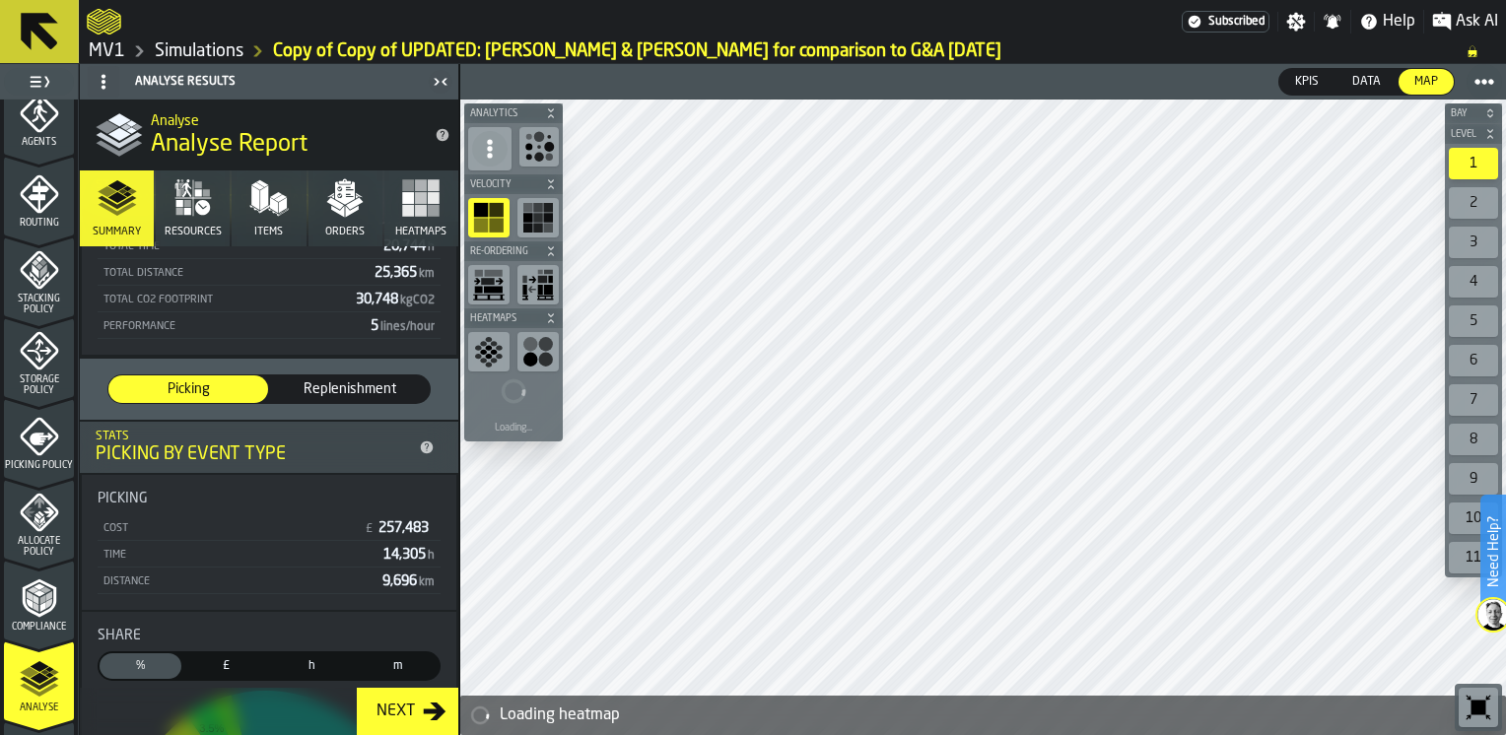
scroll to position [0, 0]
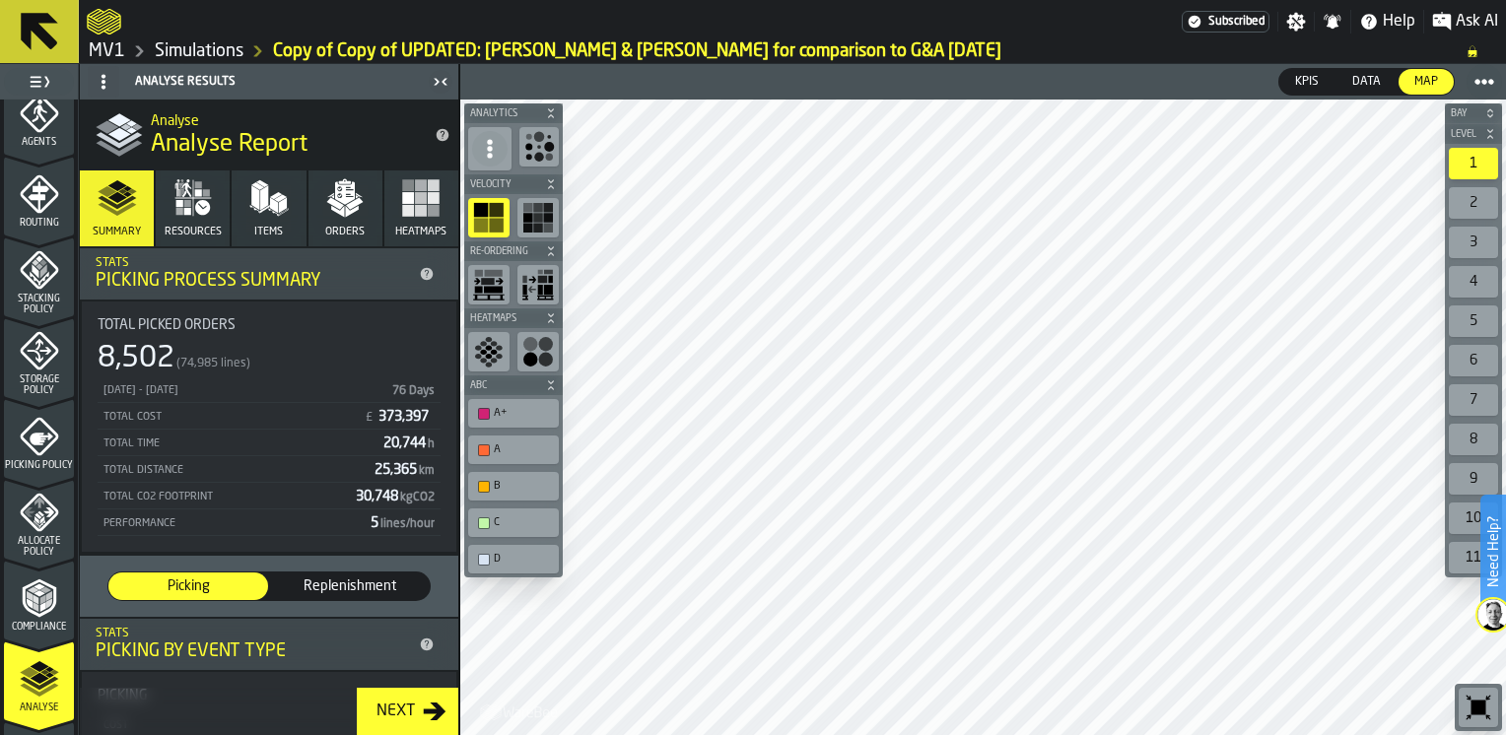
click at [189, 195] on icon "button" at bounding box center [192, 197] width 39 height 39
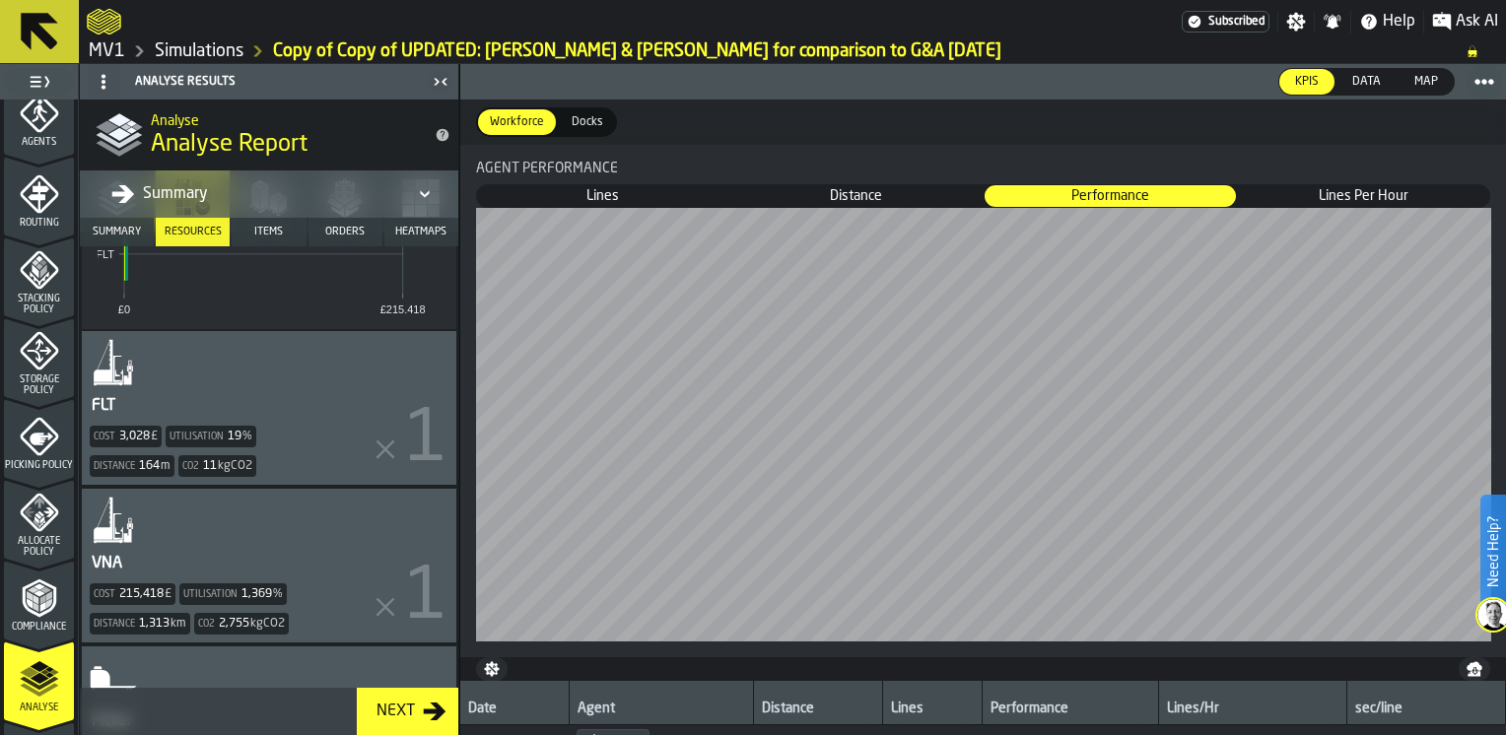
scroll to position [679, 0]
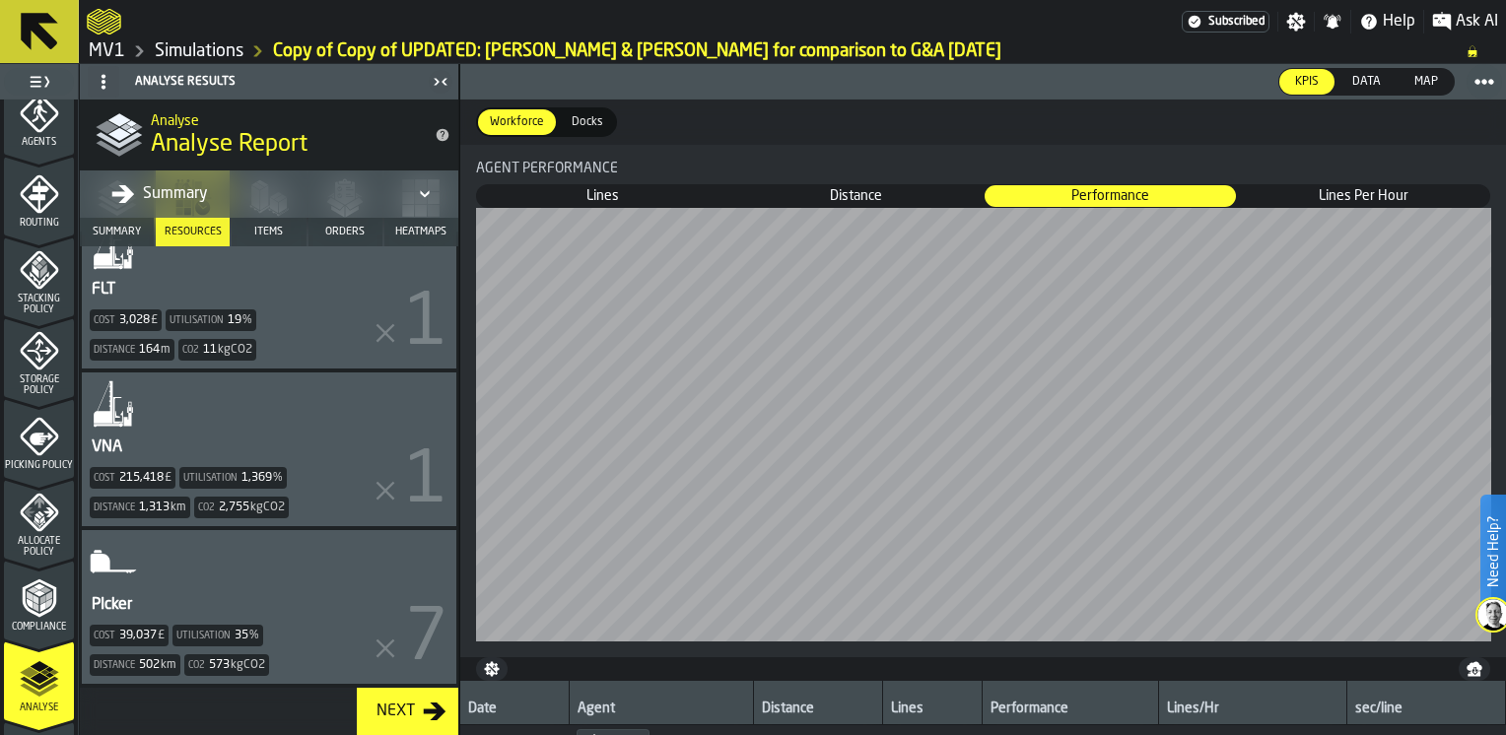
click at [252, 602] on div "PIcker Cost 39,037 £ Utilisation 35 % Distance 502 km Co2 573 kgCO2" at bounding box center [269, 607] width 375 height 154
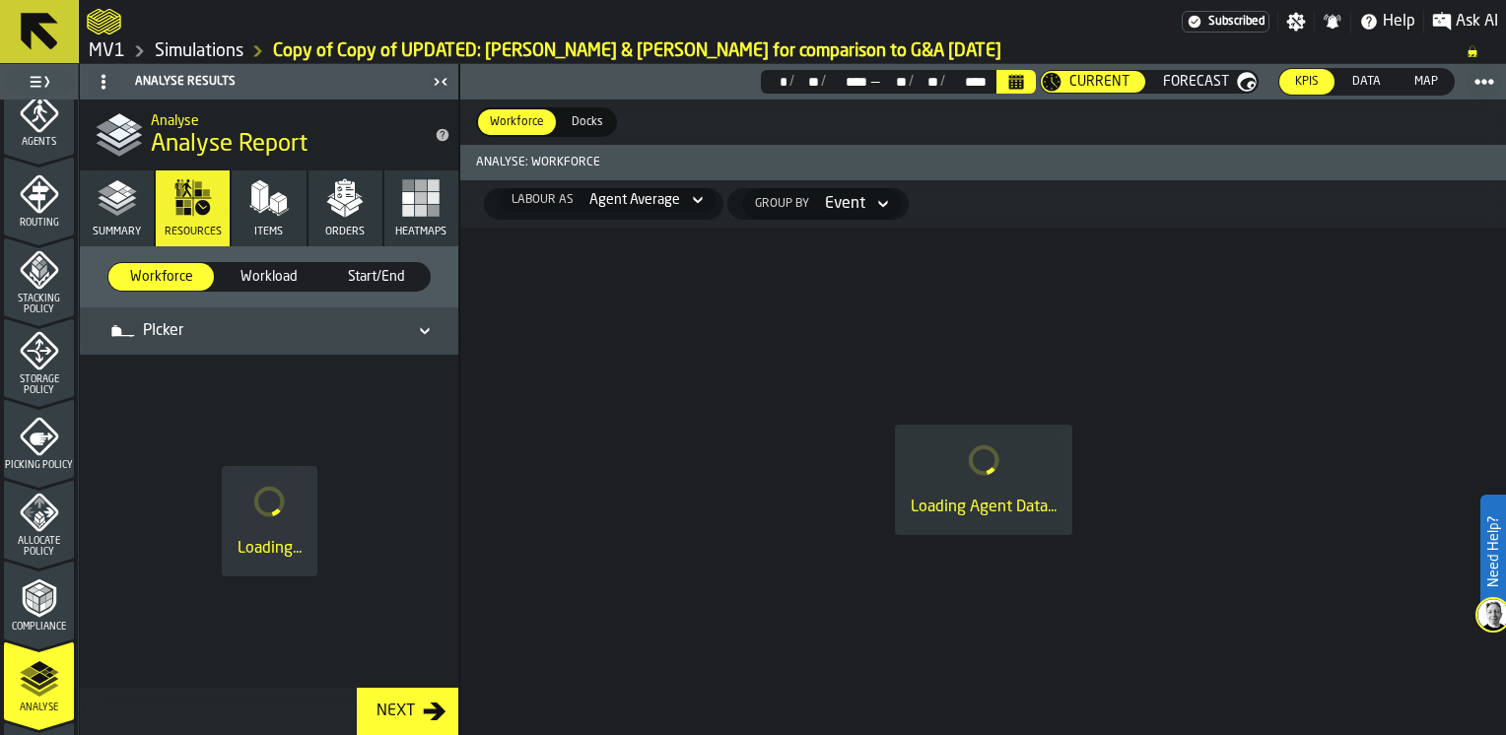
scroll to position [0, 0]
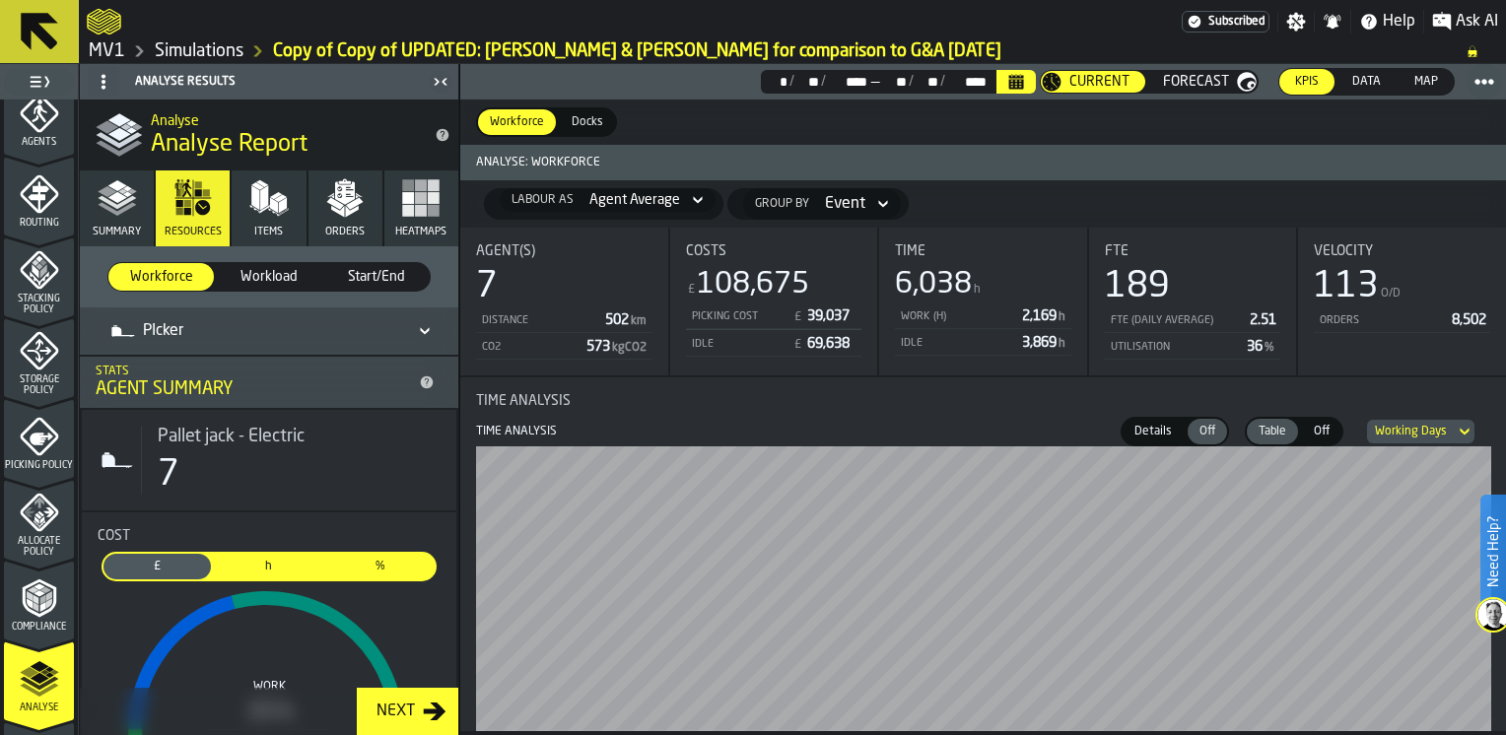
click at [130, 51] on icon "Breadcrumb" at bounding box center [139, 51] width 24 height 24
click at [118, 51] on link "MV1" at bounding box center [107, 51] width 36 height 22
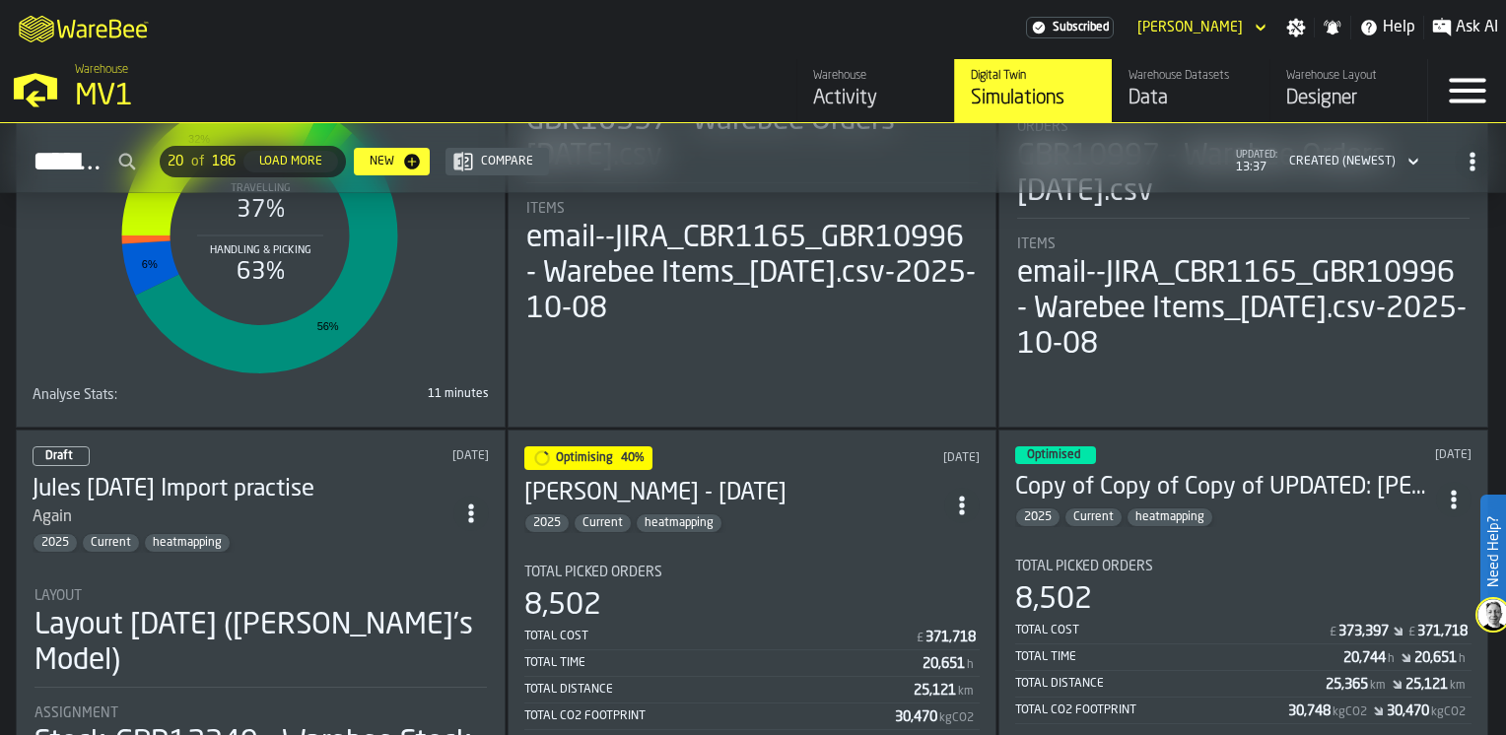
scroll to position [1972, 0]
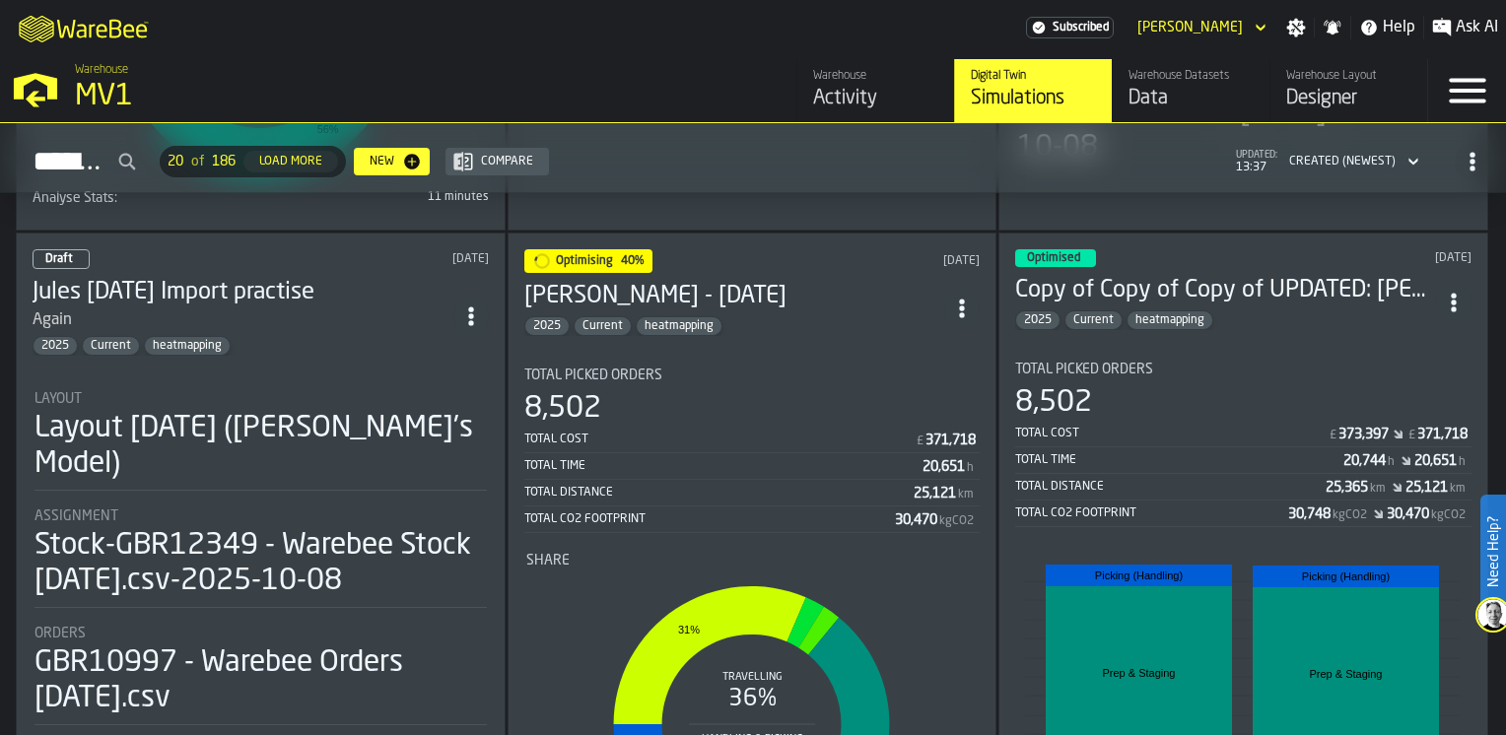
click at [1185, 362] on div "Total Picked Orders" at bounding box center [1243, 370] width 456 height 16
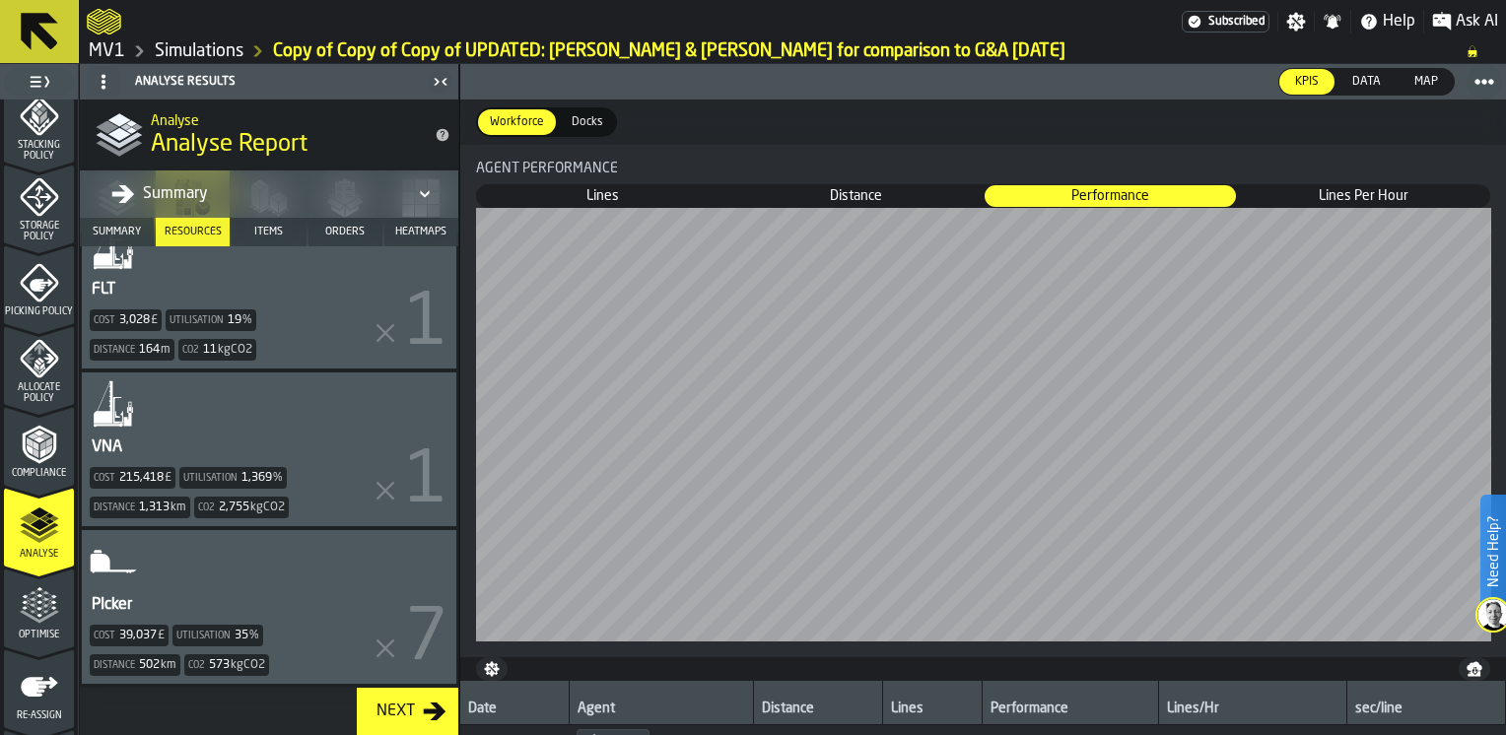
scroll to position [789, 0]
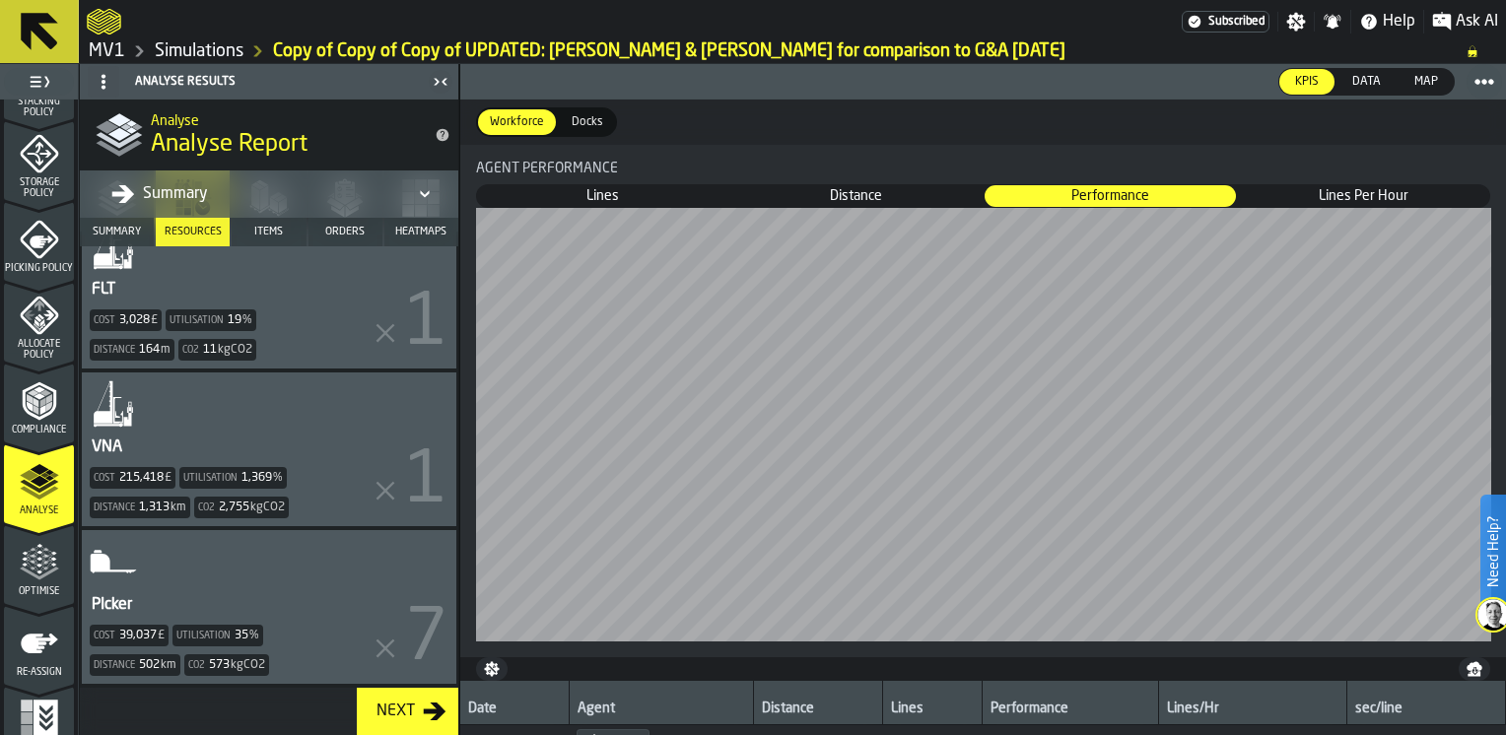
click at [34, 576] on icon "menu Optimise" at bounding box center [39, 573] width 39 height 13
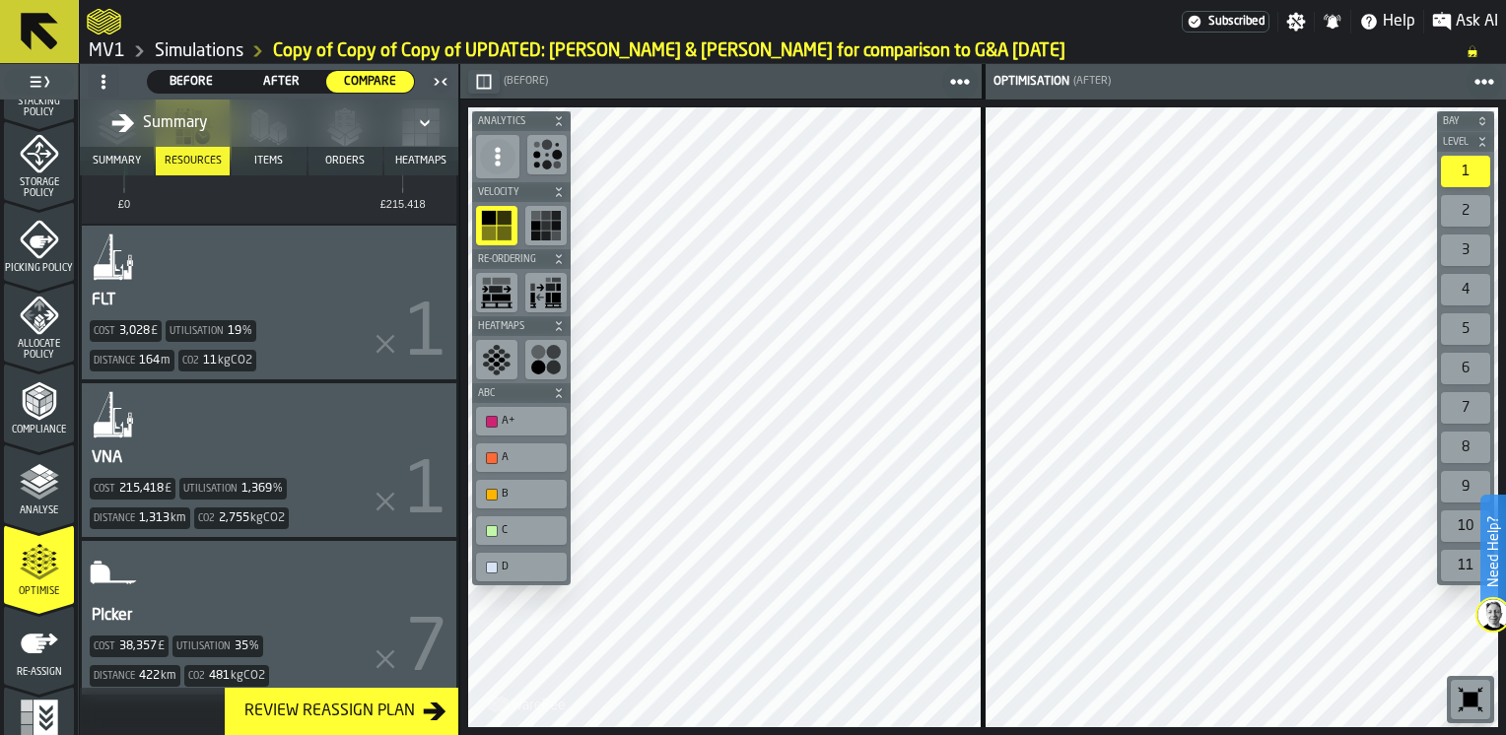
scroll to position [608, 0]
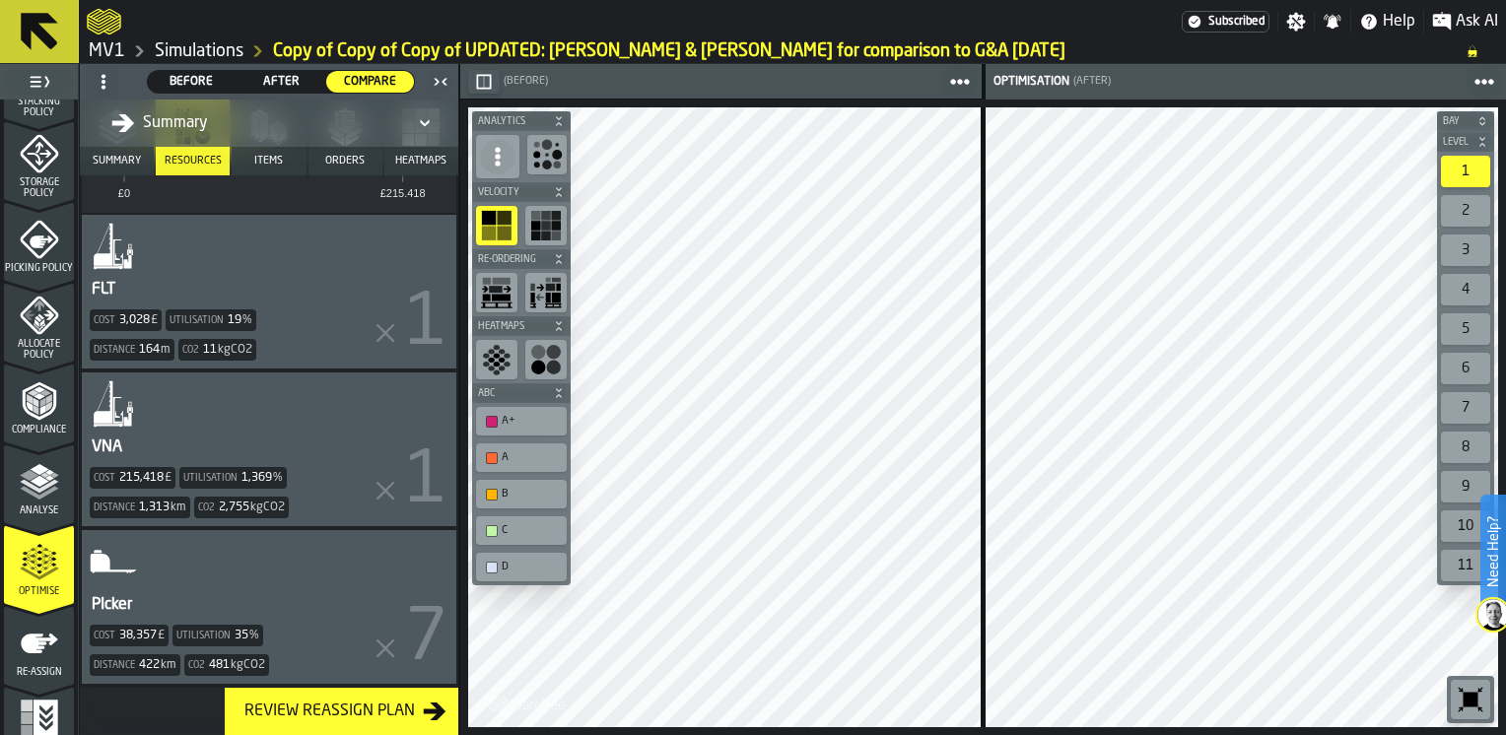
click at [438, 83] on icon "button-toggle-Close me" at bounding box center [441, 82] width 24 height 24
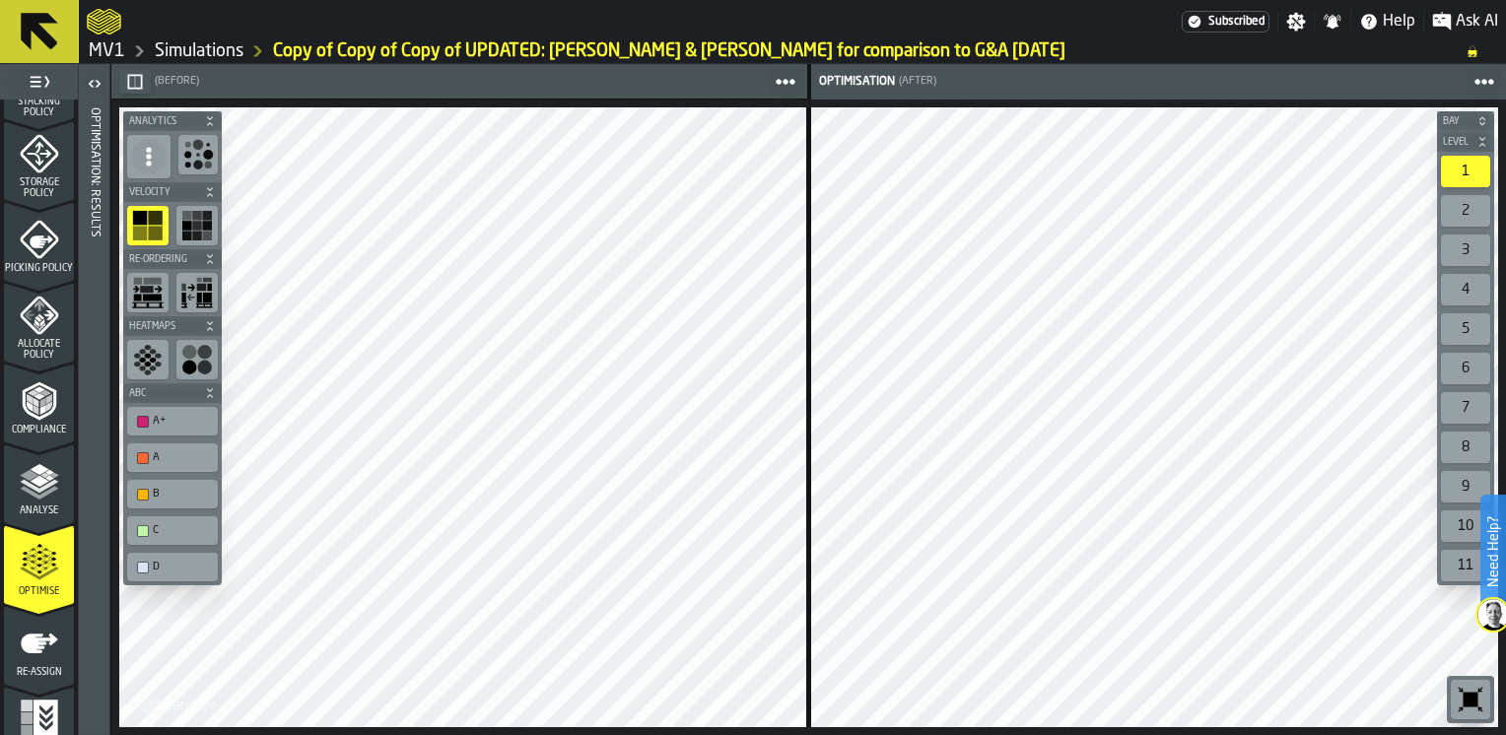
click at [97, 91] on icon "button-toggle-Open" at bounding box center [95, 84] width 24 height 24
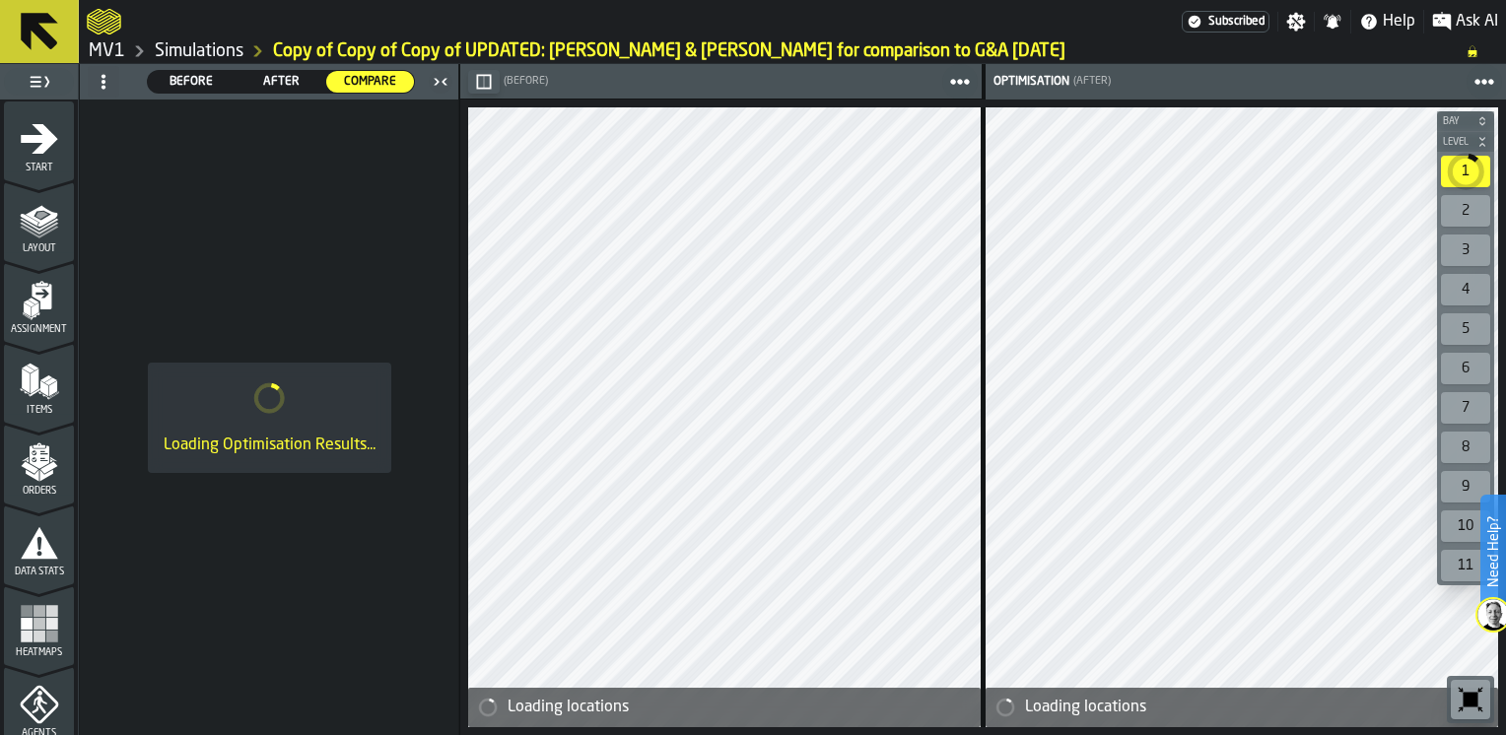
click at [220, 49] on link "Simulations" at bounding box center [199, 51] width 89 height 22
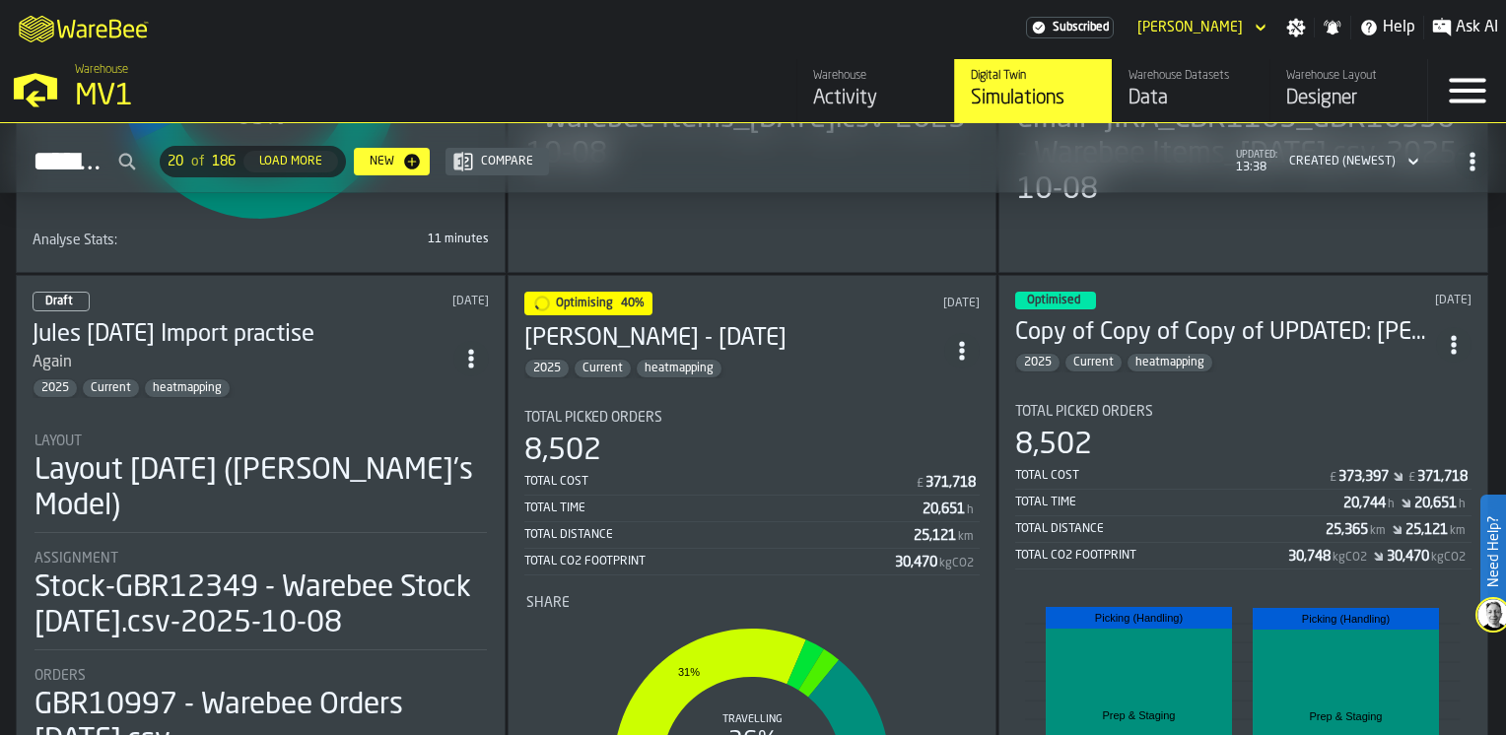
scroll to position [1972, 0]
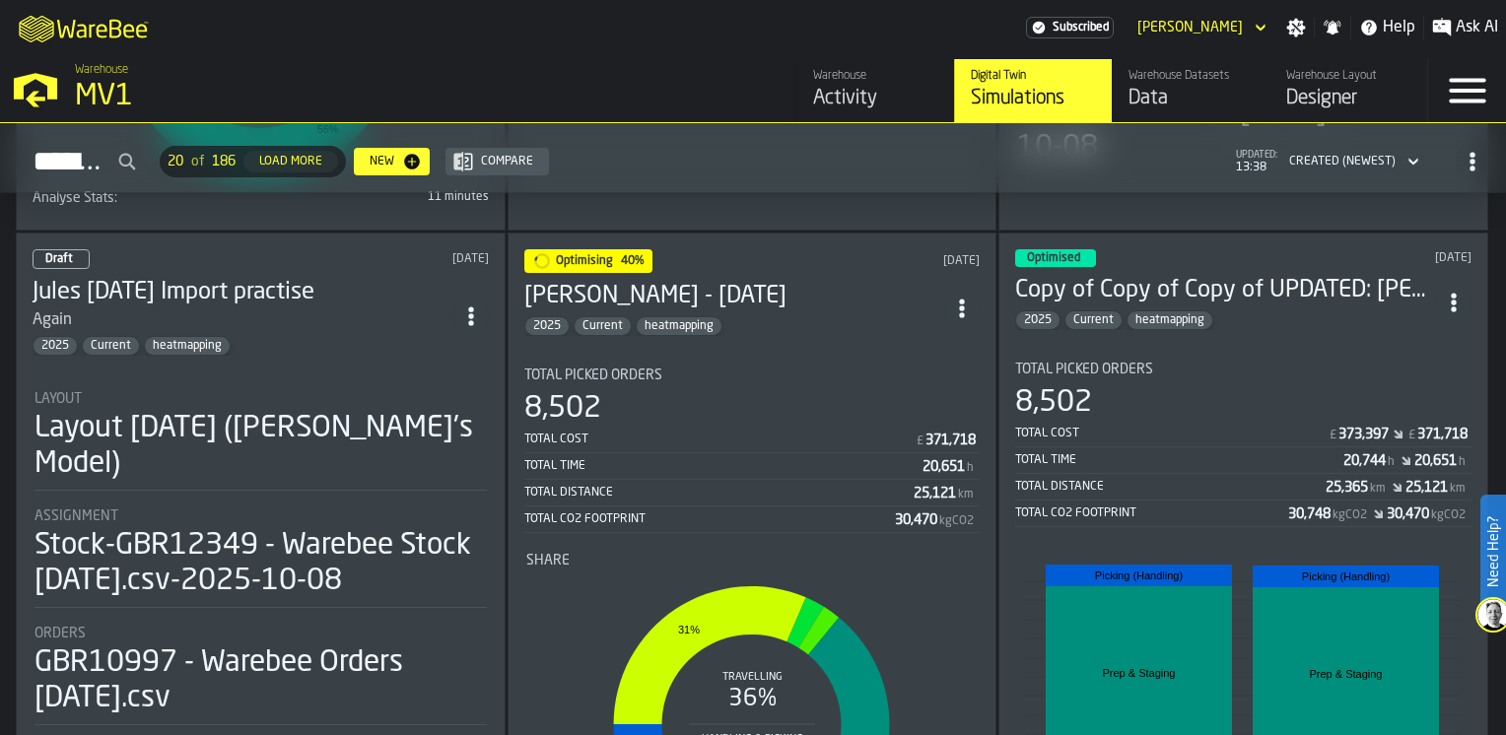
click at [1263, 362] on div "Total Picked Orders" at bounding box center [1243, 370] width 456 height 16
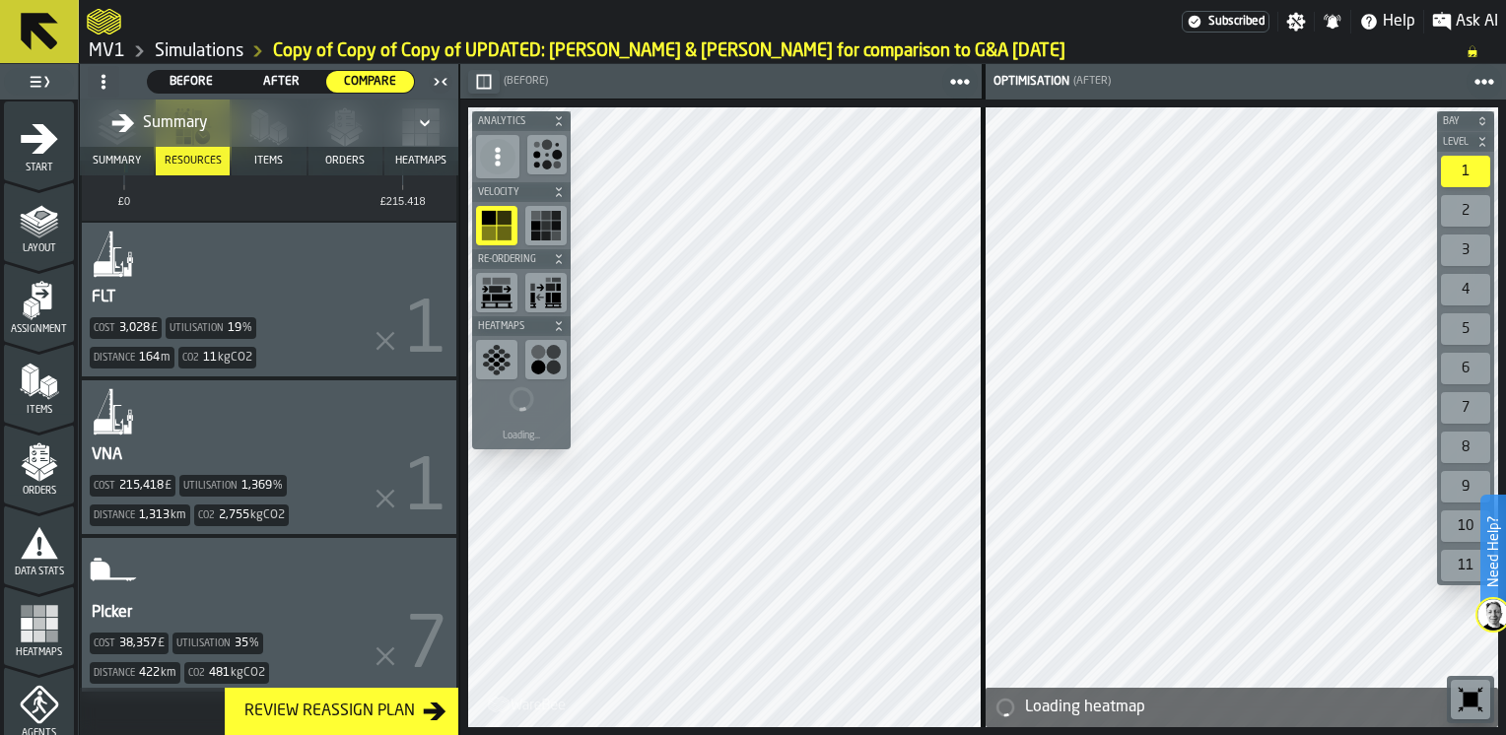
scroll to position [608, 0]
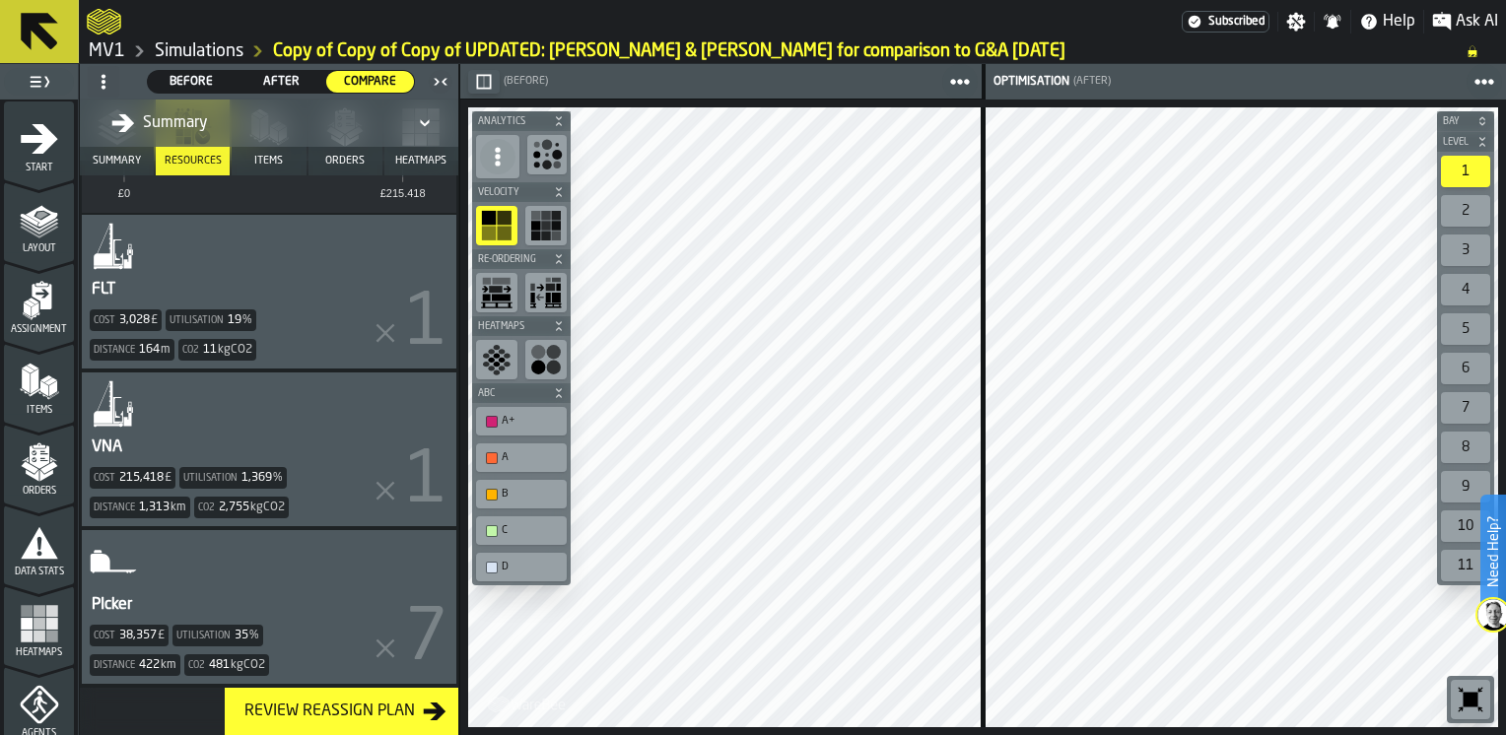
click at [296, 600] on div "PIcker Cost 38,357 £ Utilisation 35 % Distance 422 km Co2 481 kgCO2" at bounding box center [269, 607] width 375 height 154
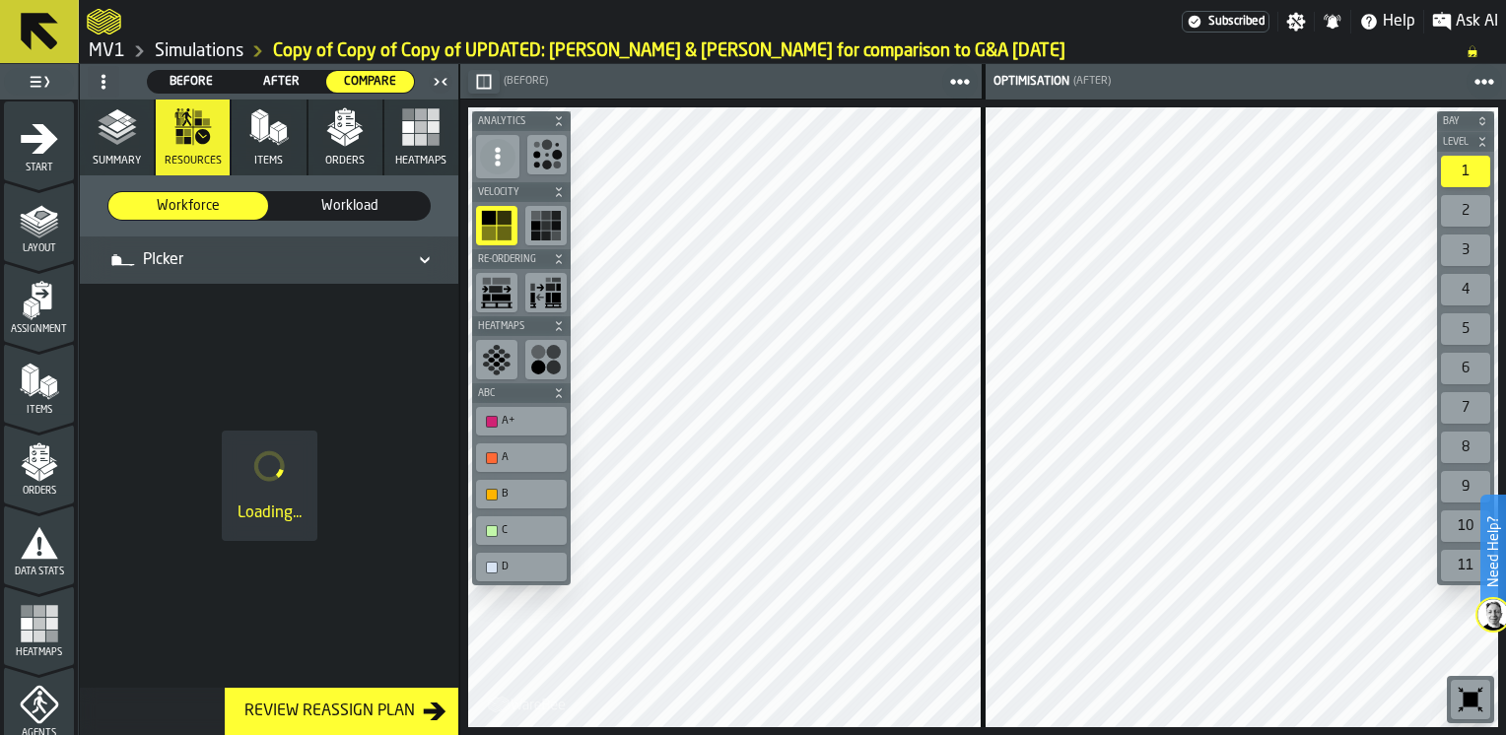
scroll to position [0, 0]
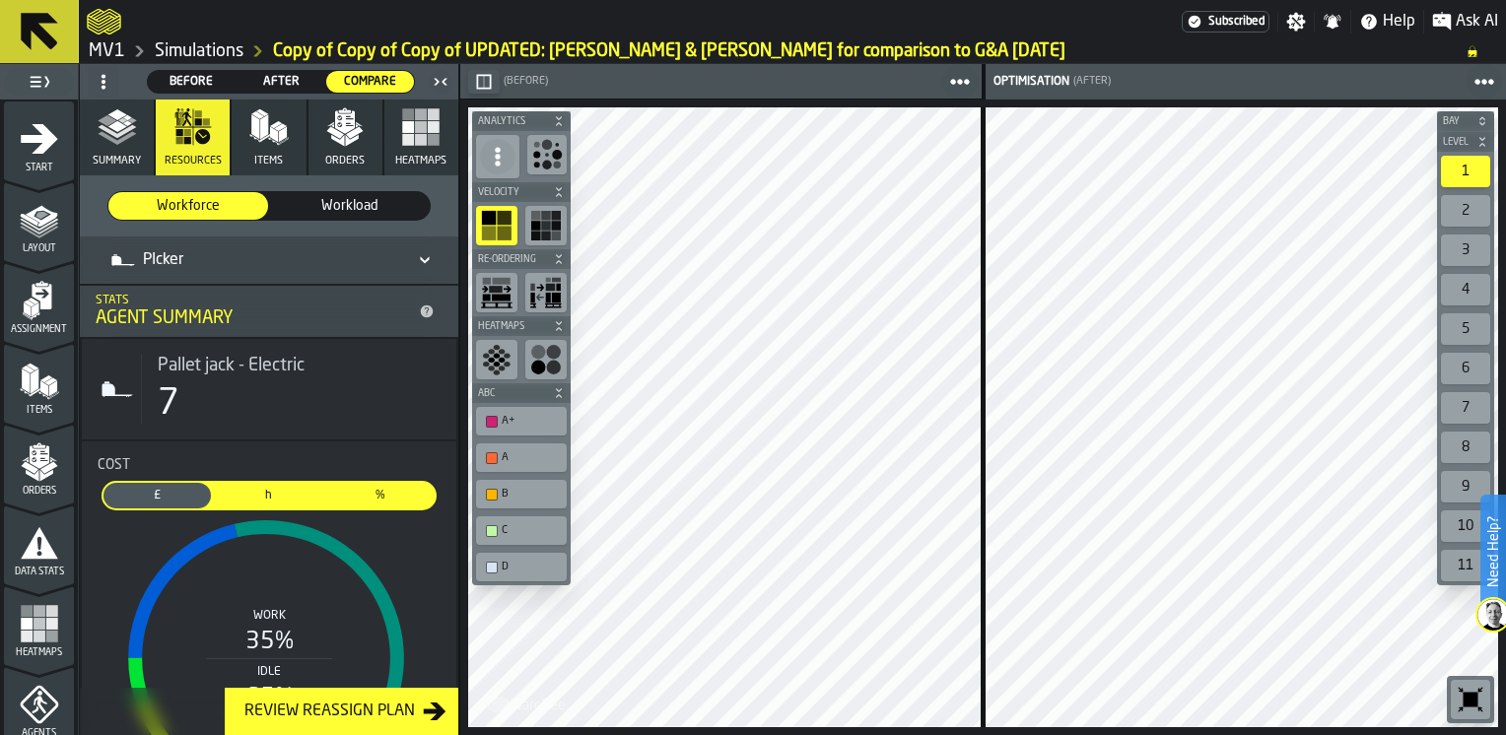
click at [445, 83] on icon "button-toggle-Close me" at bounding box center [444, 81] width 5 height 7
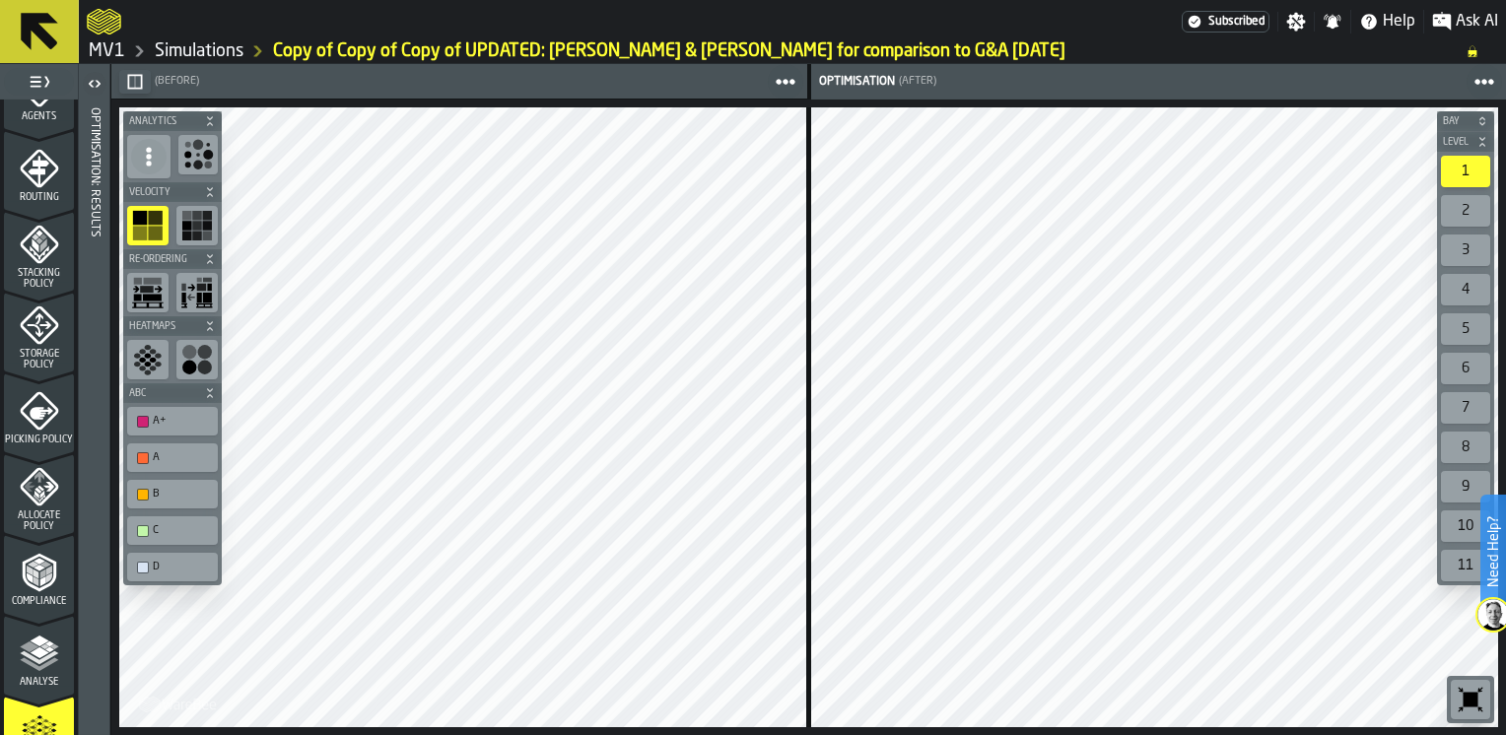
scroll to position [690, 0]
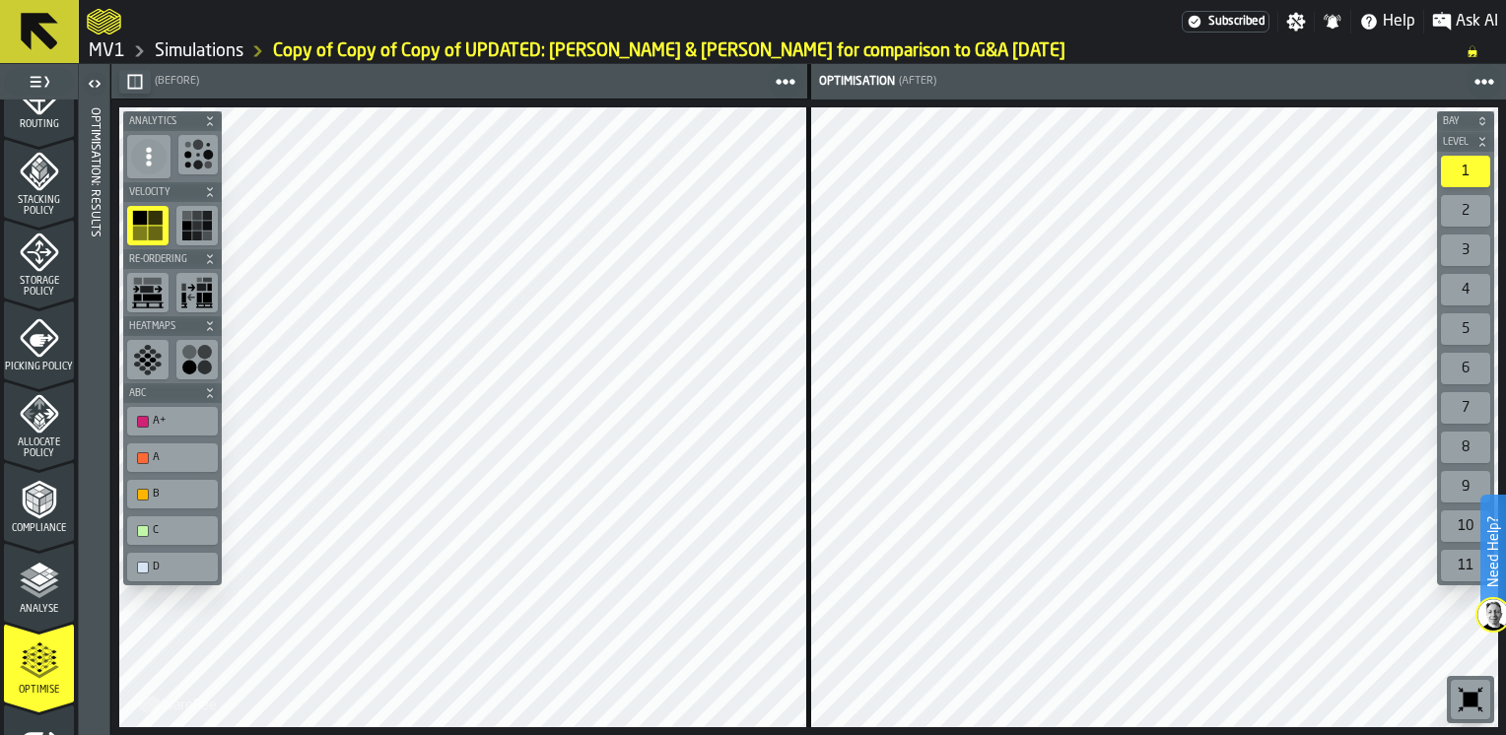
click at [33, 518] on icon "menu Compliance" at bounding box center [39, 499] width 39 height 39
